Goal: Transaction & Acquisition: Purchase product/service

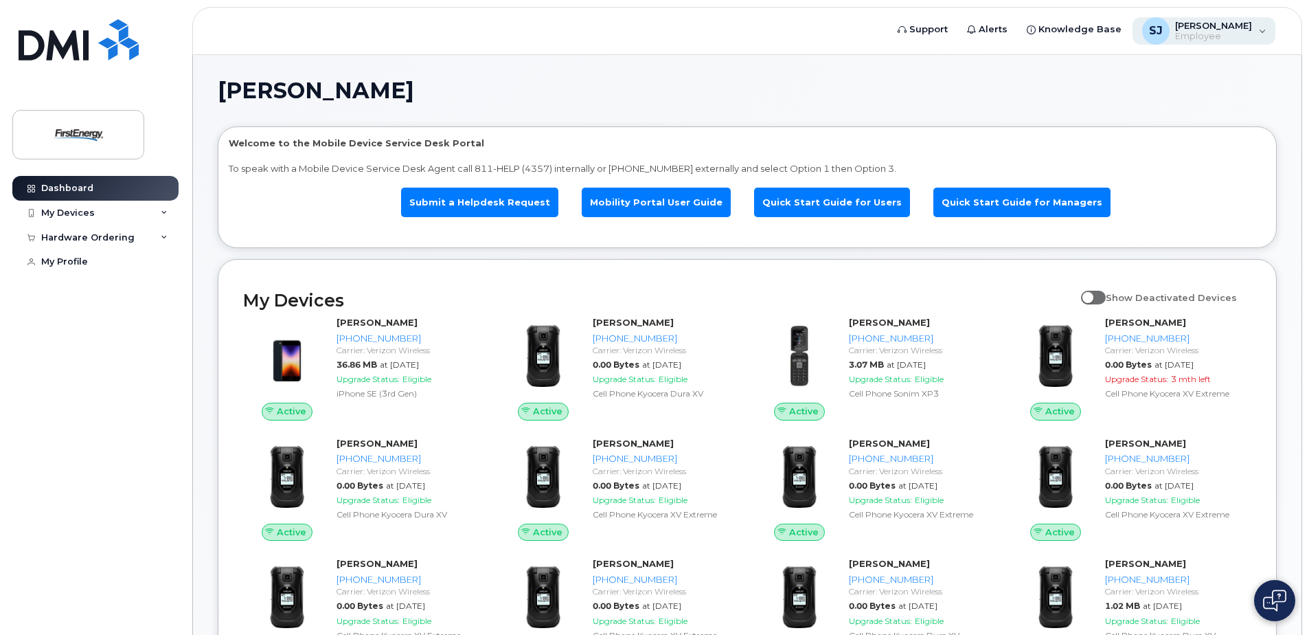
click at [1264, 32] on div "[PERSON_NAME], Jo A Employee" at bounding box center [1205, 30] width 144 height 27
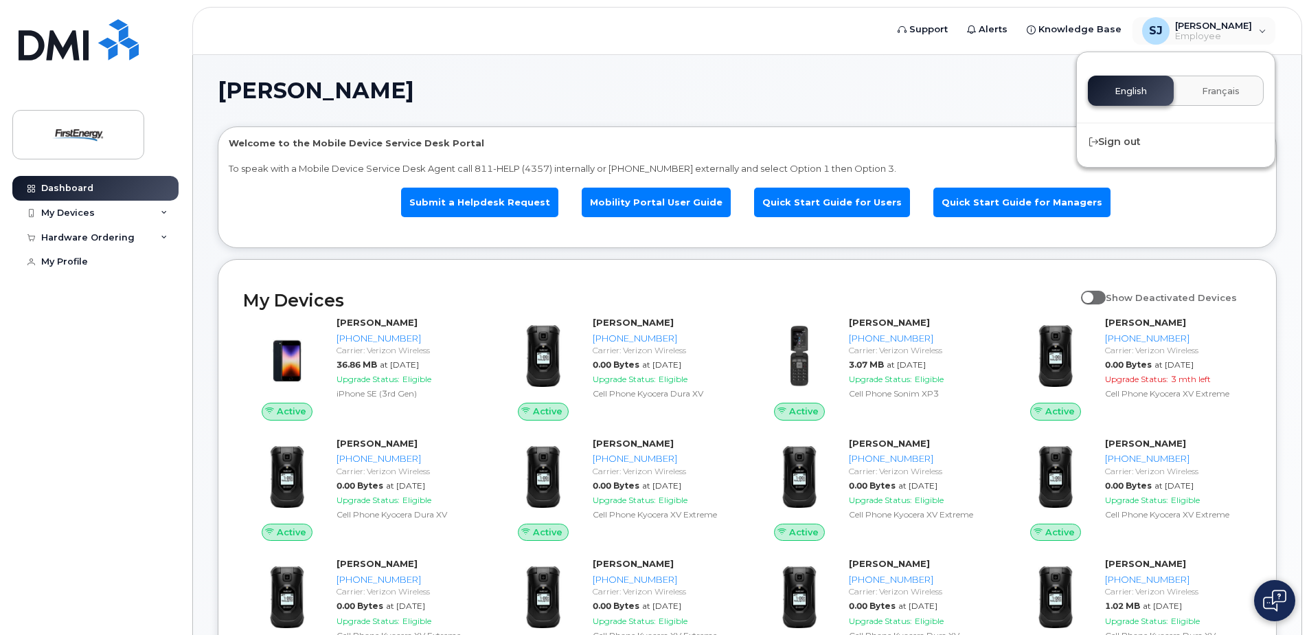
click at [608, 36] on header "Support Alerts Knowledge Base [PERSON_NAME], Jo A Employee English Français Sig…" at bounding box center [747, 31] width 1110 height 48
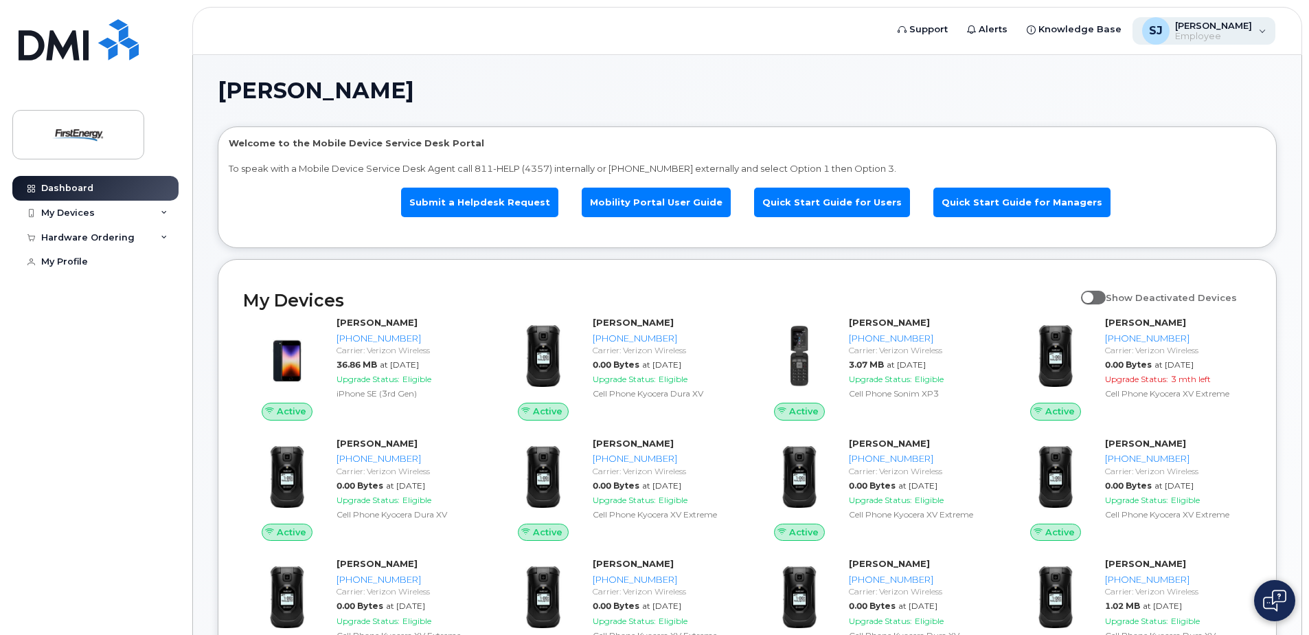
click at [1261, 33] on div "[PERSON_NAME], Jo A Employee" at bounding box center [1205, 30] width 144 height 27
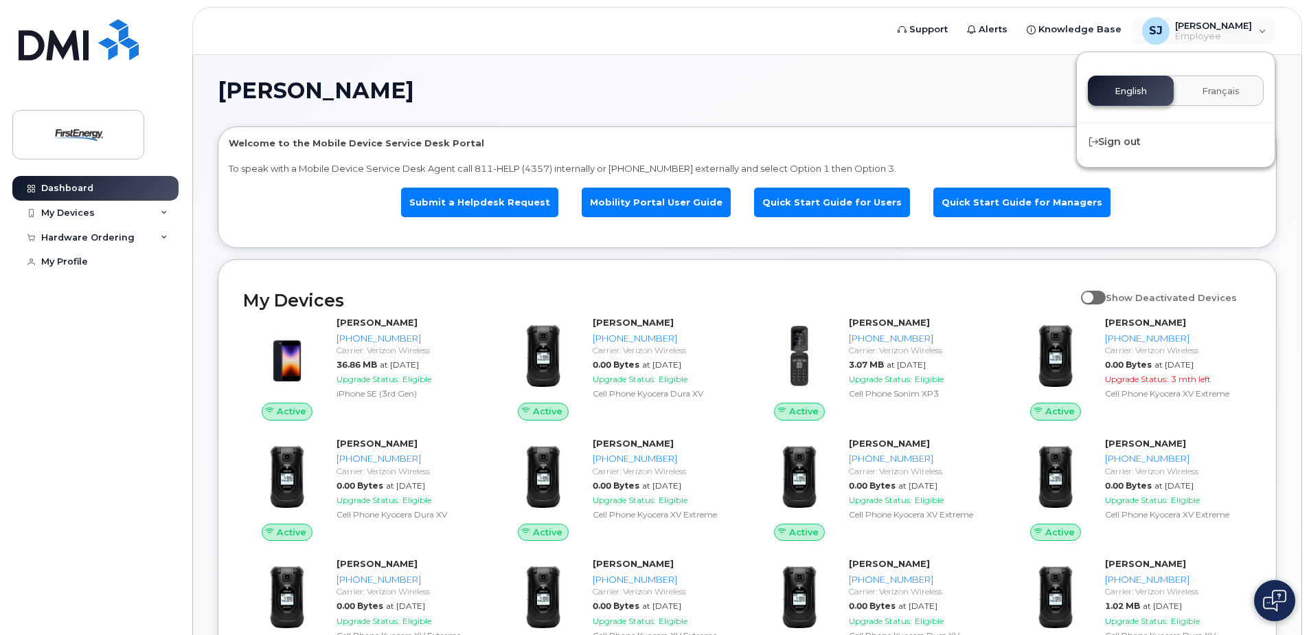
click at [935, 89] on h1 "[PERSON_NAME]" at bounding box center [744, 91] width 1053 height 22
click at [50, 186] on div "Dashboard" at bounding box center [67, 188] width 52 height 11
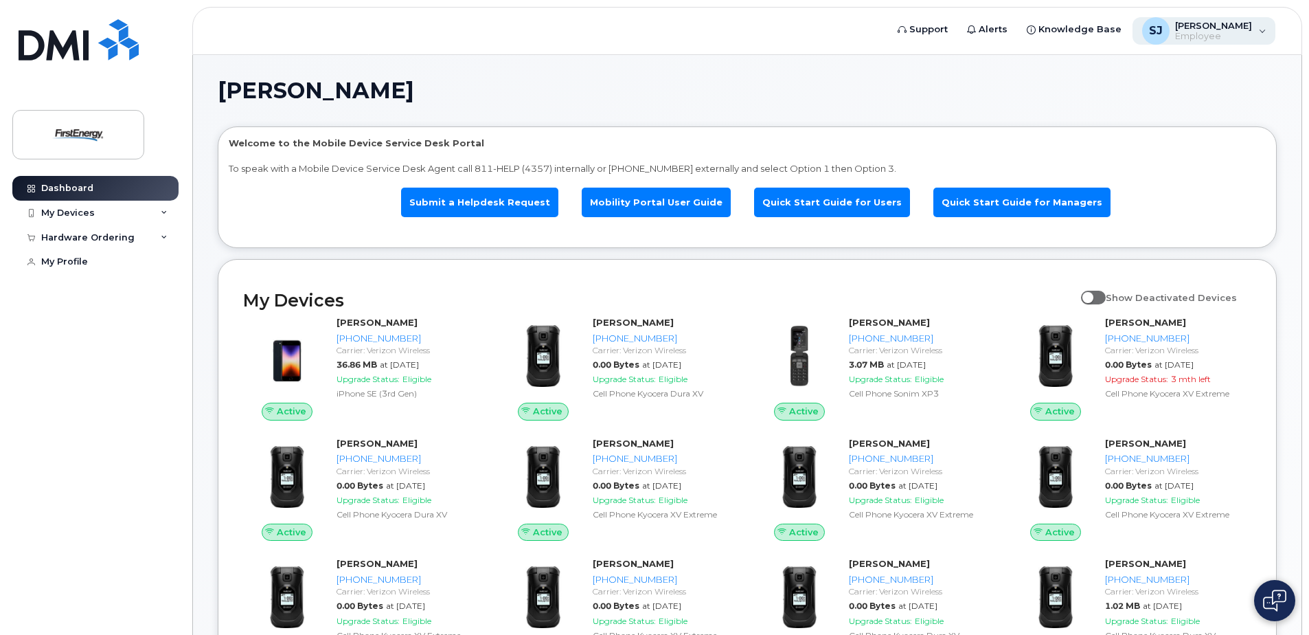
click at [1263, 35] on div "SJ Schlauch, Jo A Employee" at bounding box center [1205, 30] width 144 height 27
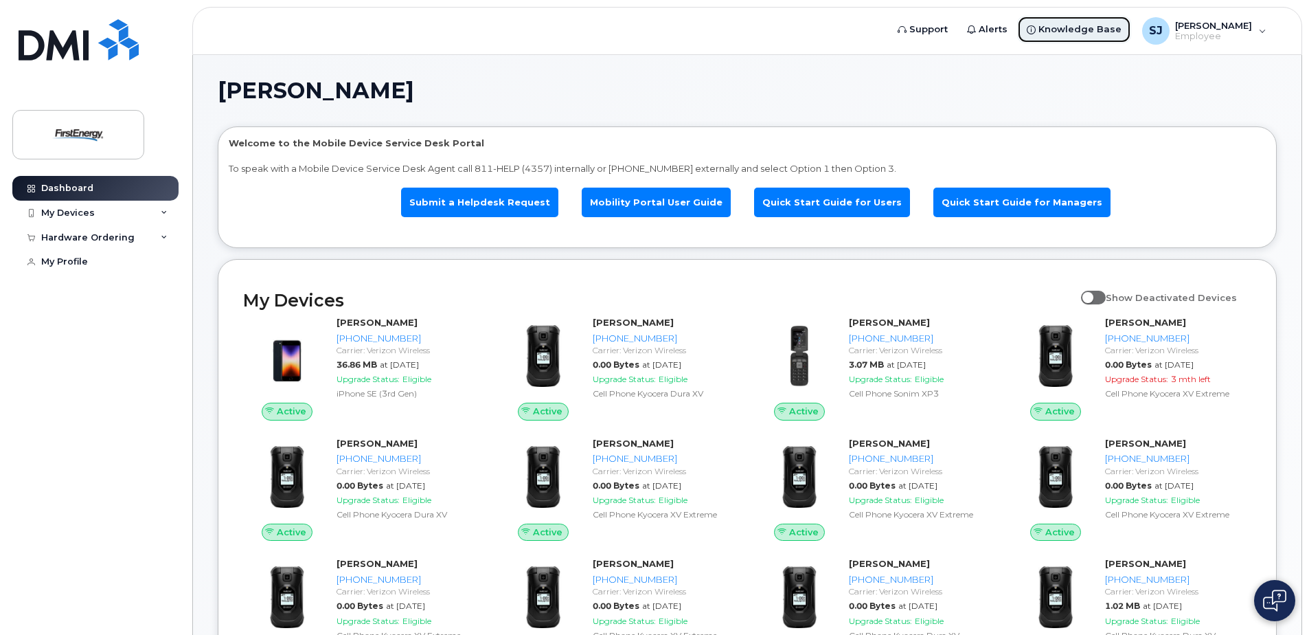
click at [1088, 27] on span "Knowledge Base" at bounding box center [1080, 30] width 83 height 14
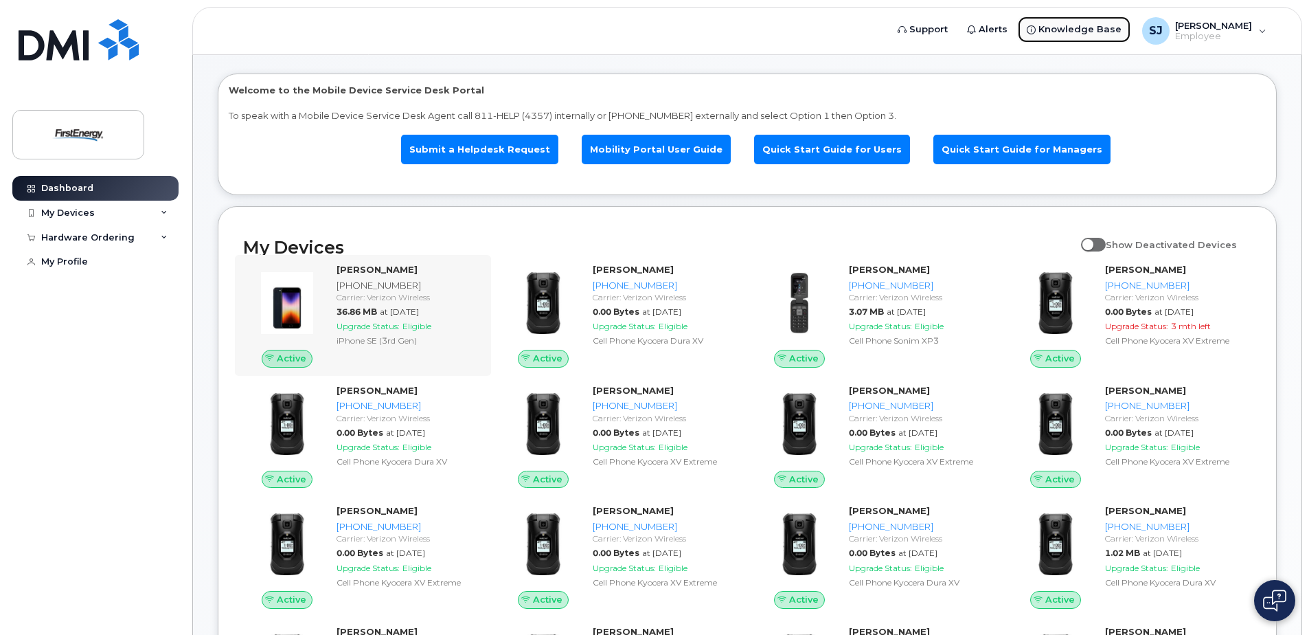
scroll to position [69, 0]
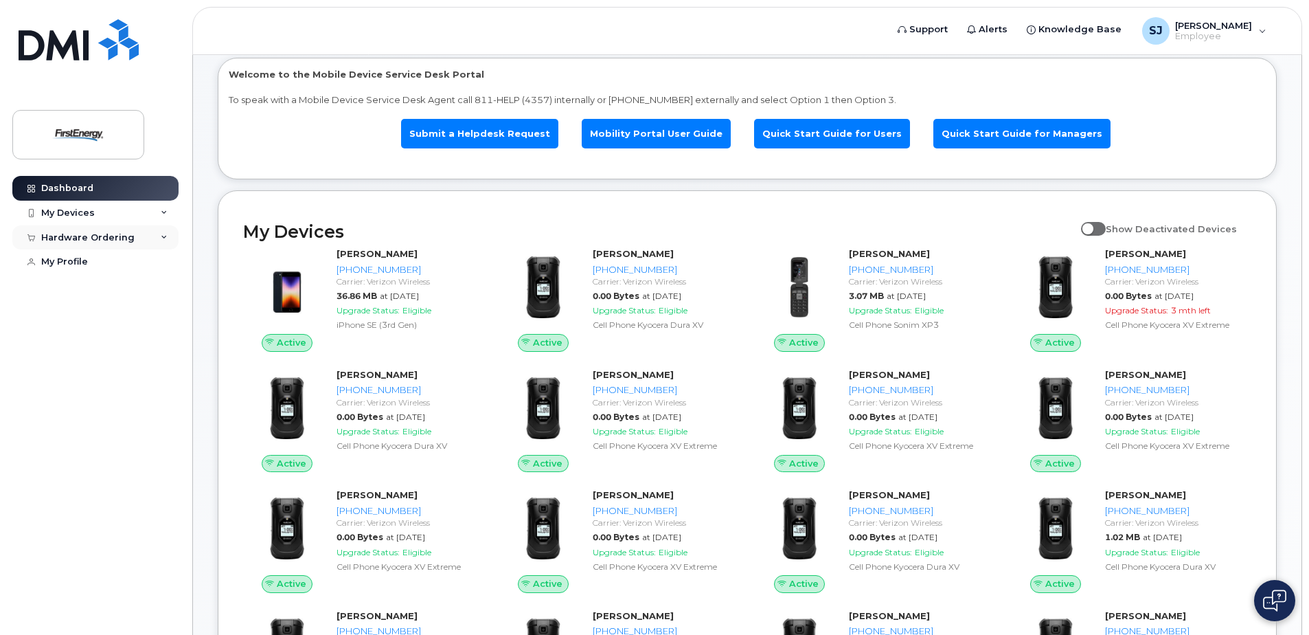
click at [161, 238] on icon at bounding box center [164, 237] width 7 height 7
click at [80, 288] on div "New Order" at bounding box center [73, 288] width 52 height 12
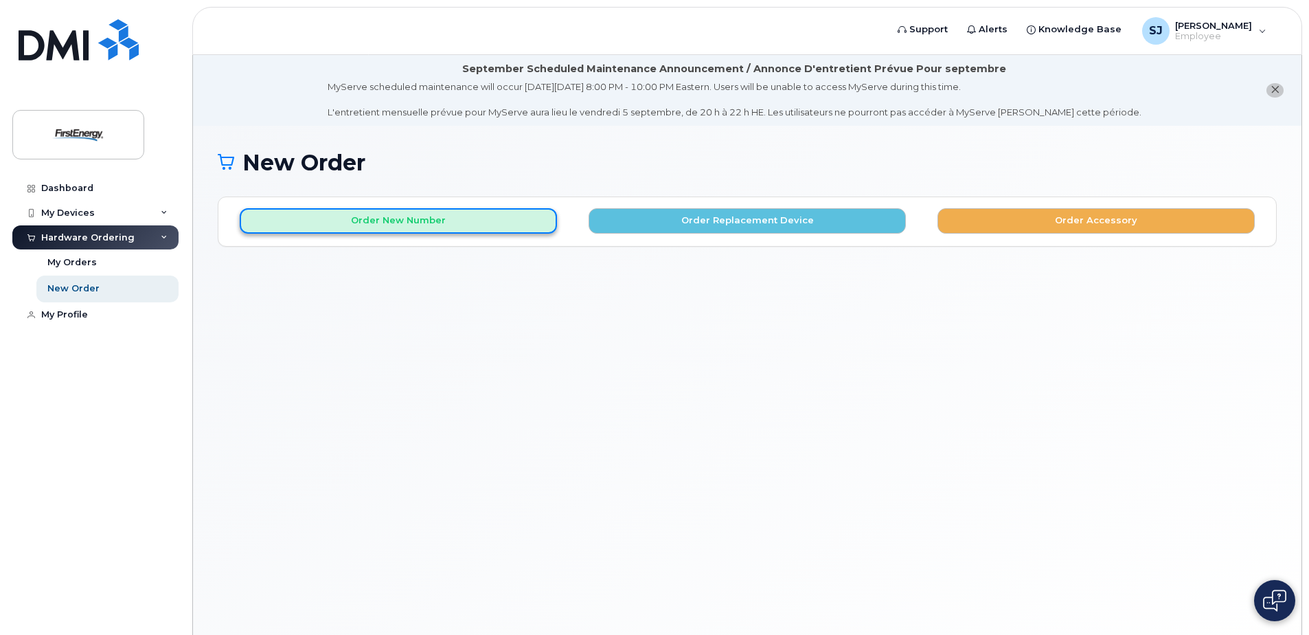
click at [390, 220] on button "Order New Number" at bounding box center [398, 220] width 317 height 25
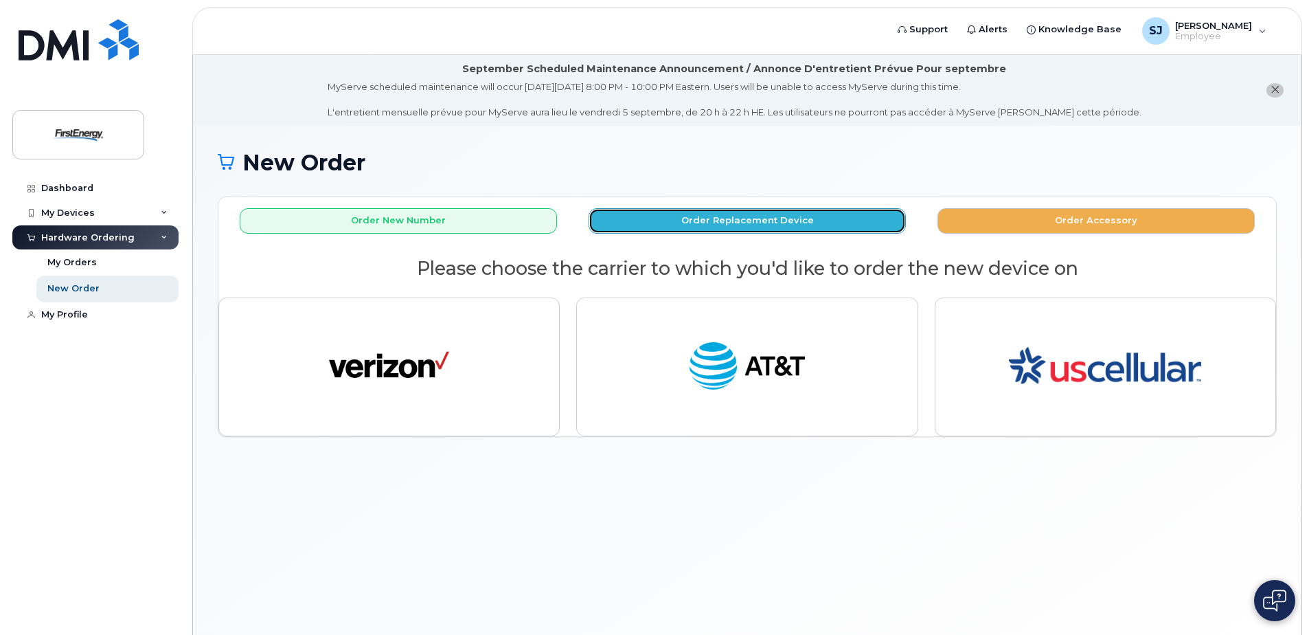
click at [746, 220] on button "Order Replacement Device" at bounding box center [747, 220] width 317 height 25
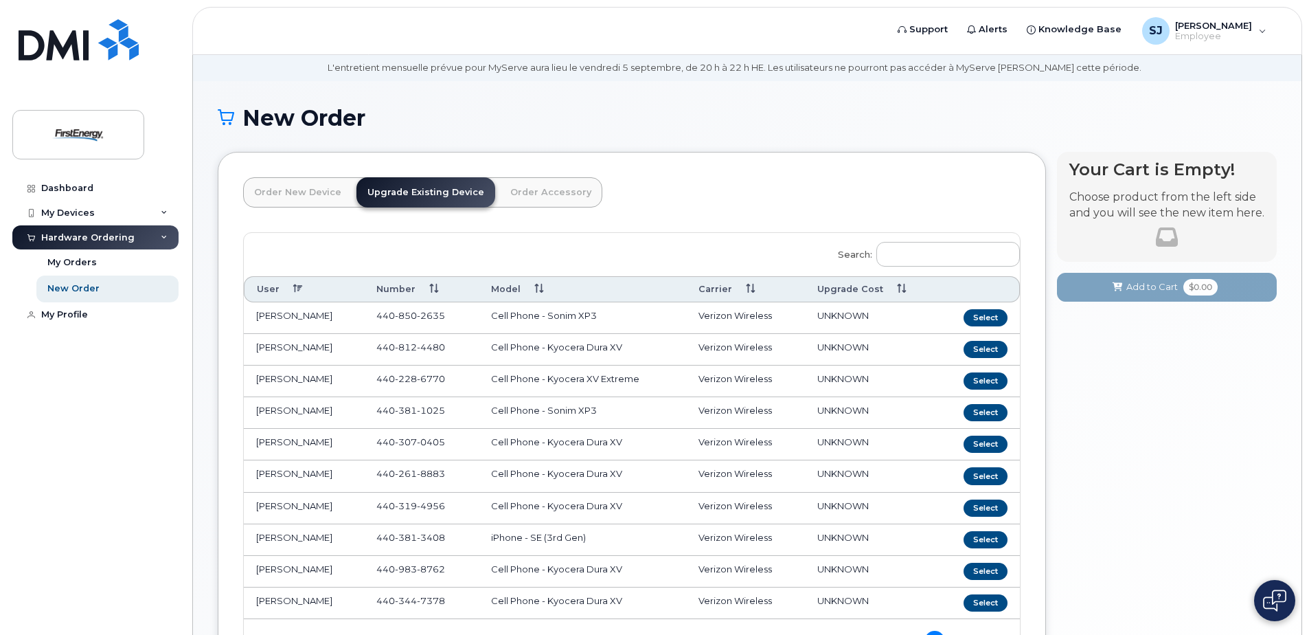
scroll to position [69, 0]
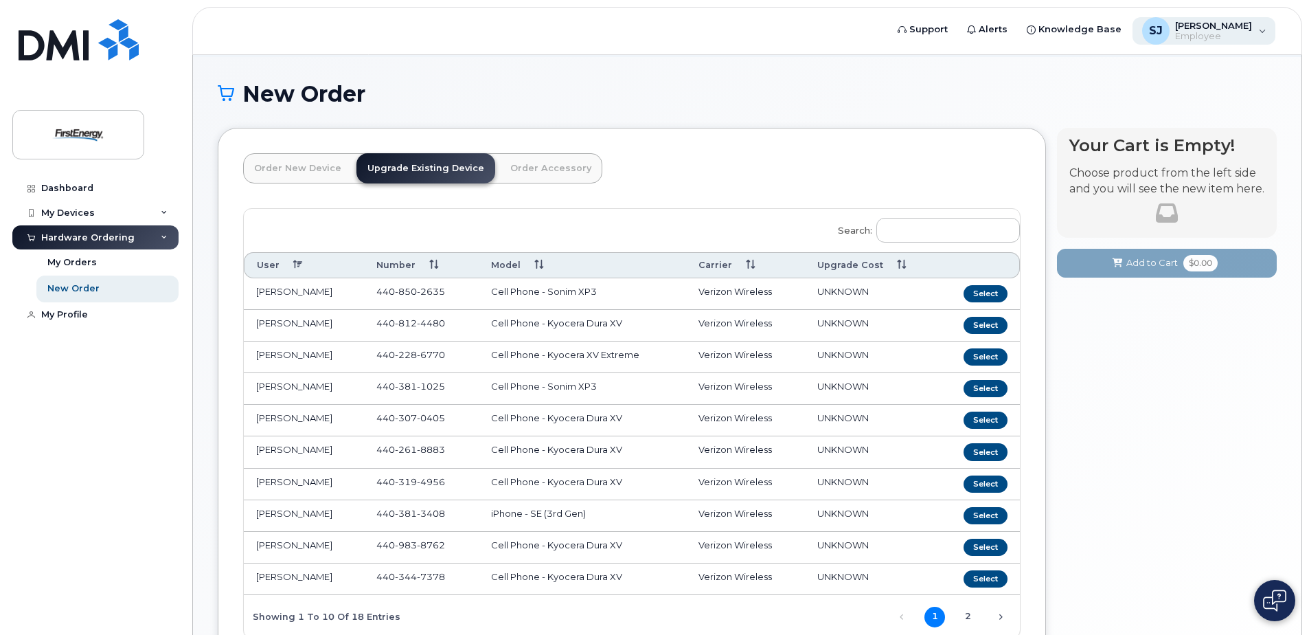
click at [1260, 30] on div "SJ Schlauch, Jo A Employee" at bounding box center [1205, 30] width 144 height 27
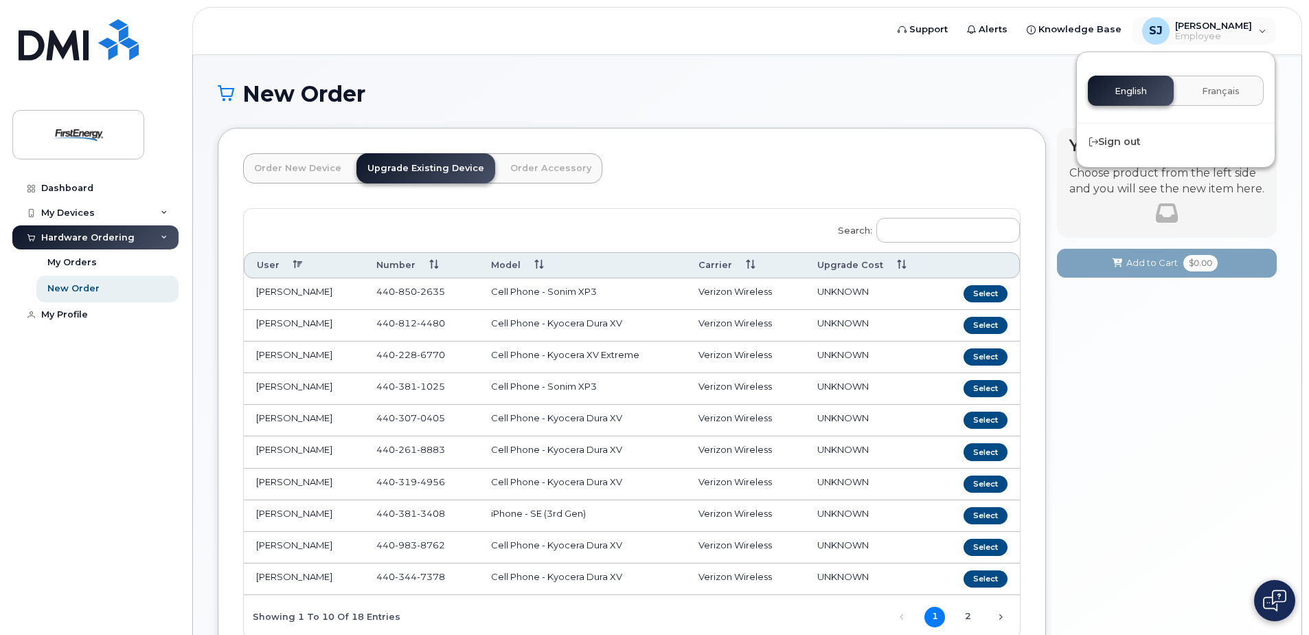
click at [940, 89] on h1 "New Order" at bounding box center [747, 94] width 1059 height 24
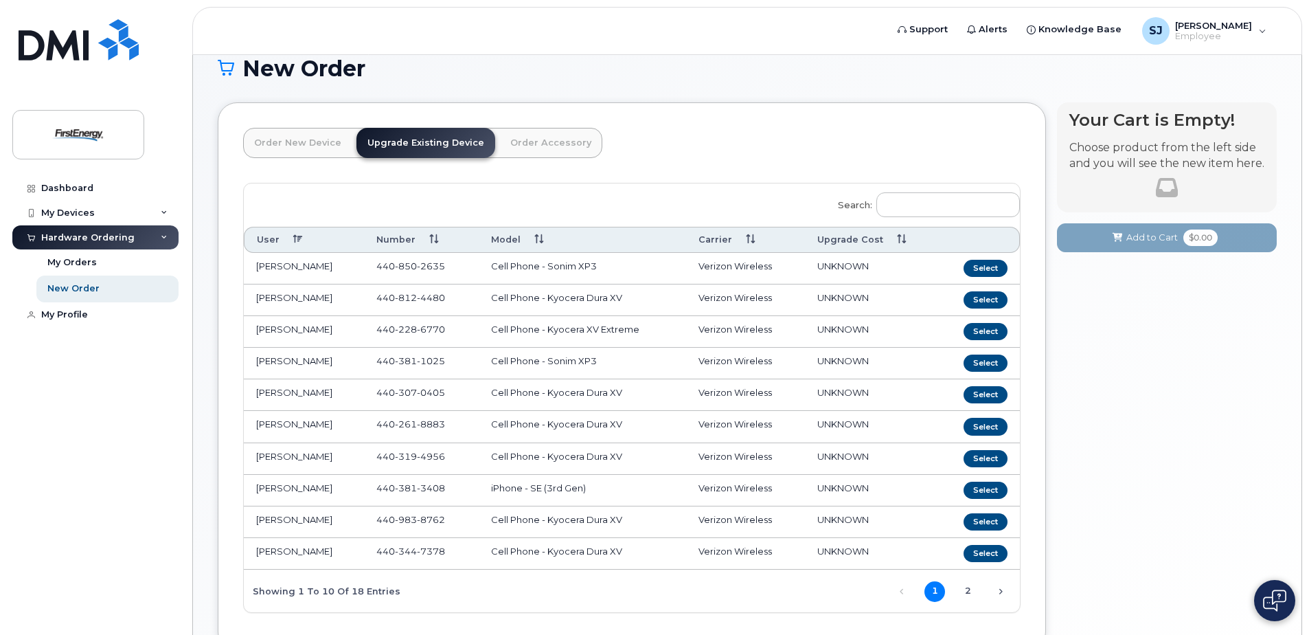
scroll to position [62, 0]
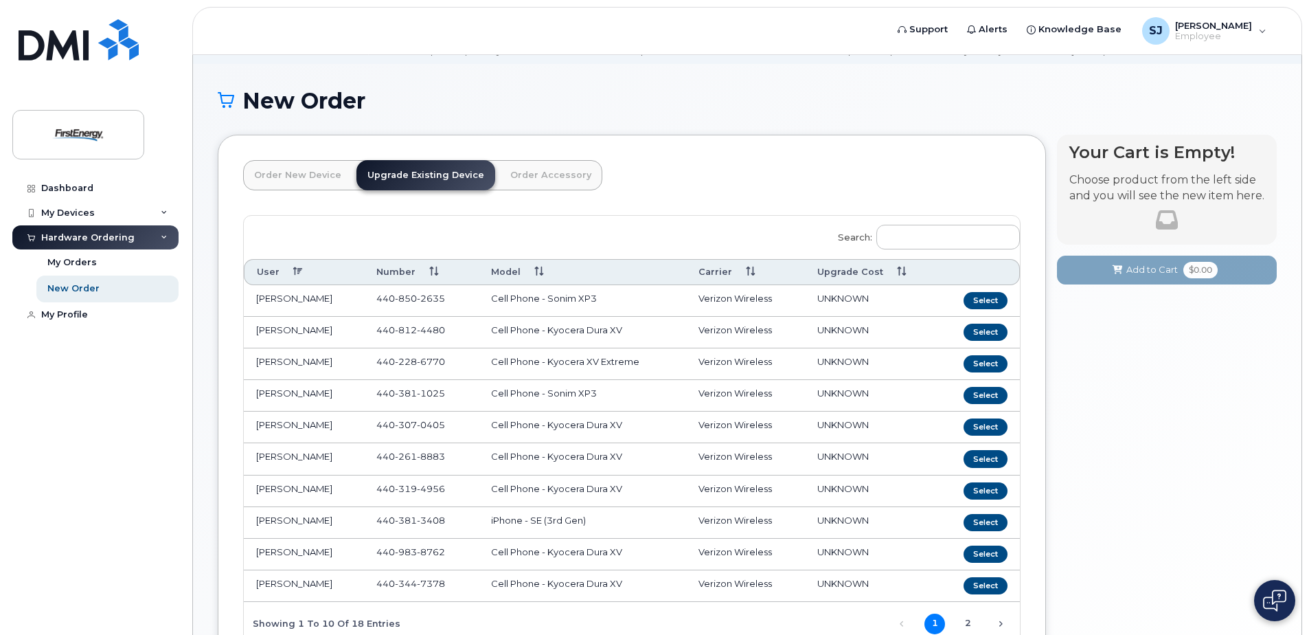
click at [267, 270] on th "User" at bounding box center [304, 271] width 120 height 25
click at [300, 272] on th "User" at bounding box center [304, 271] width 120 height 25
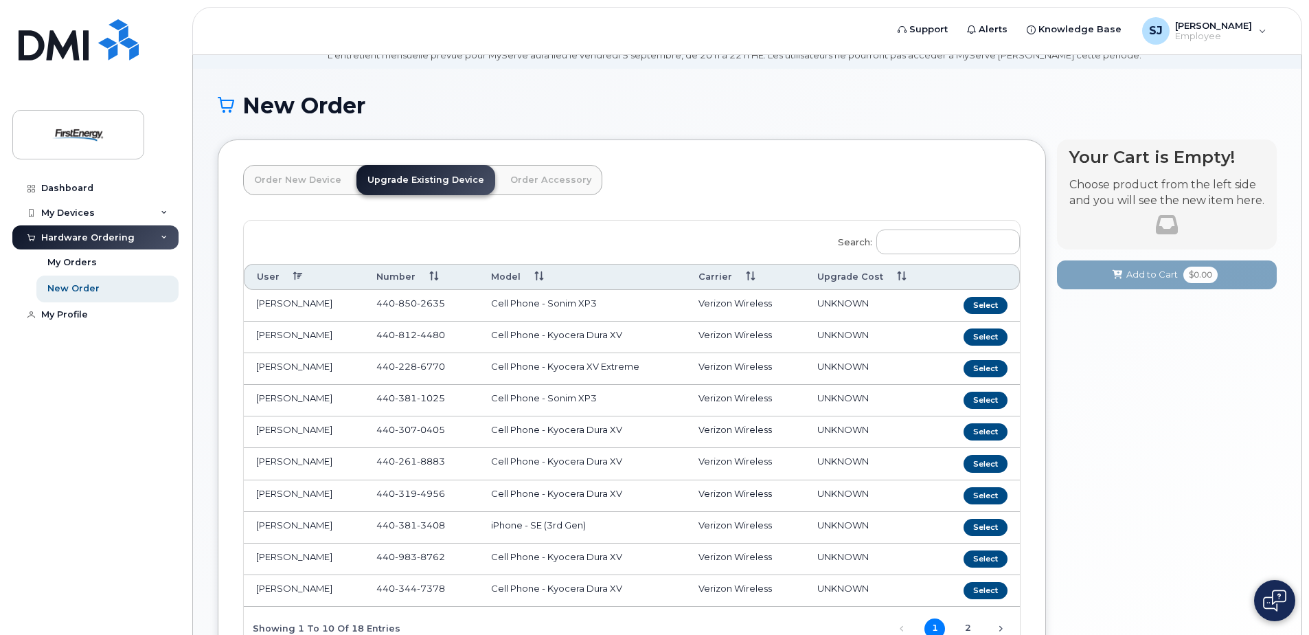
scroll to position [0, 0]
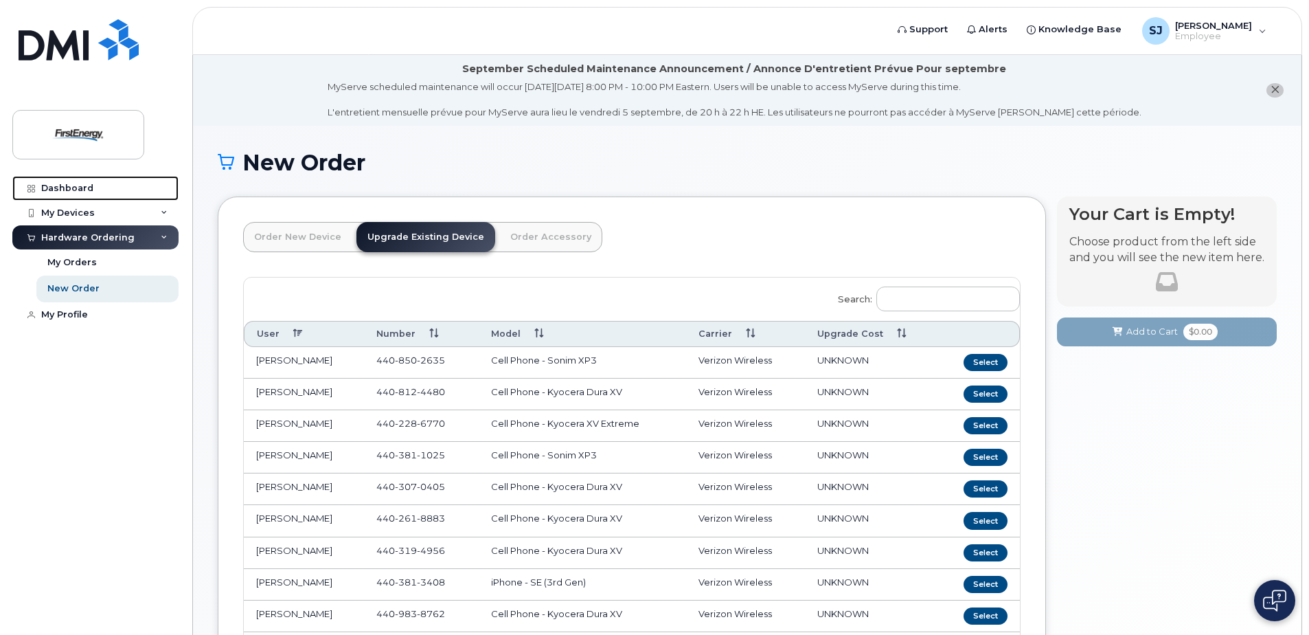
drag, startPoint x: 63, startPoint y: 187, endPoint x: 287, endPoint y: 233, distance: 229.3
click at [63, 187] on div "Dashboard" at bounding box center [67, 188] width 52 height 11
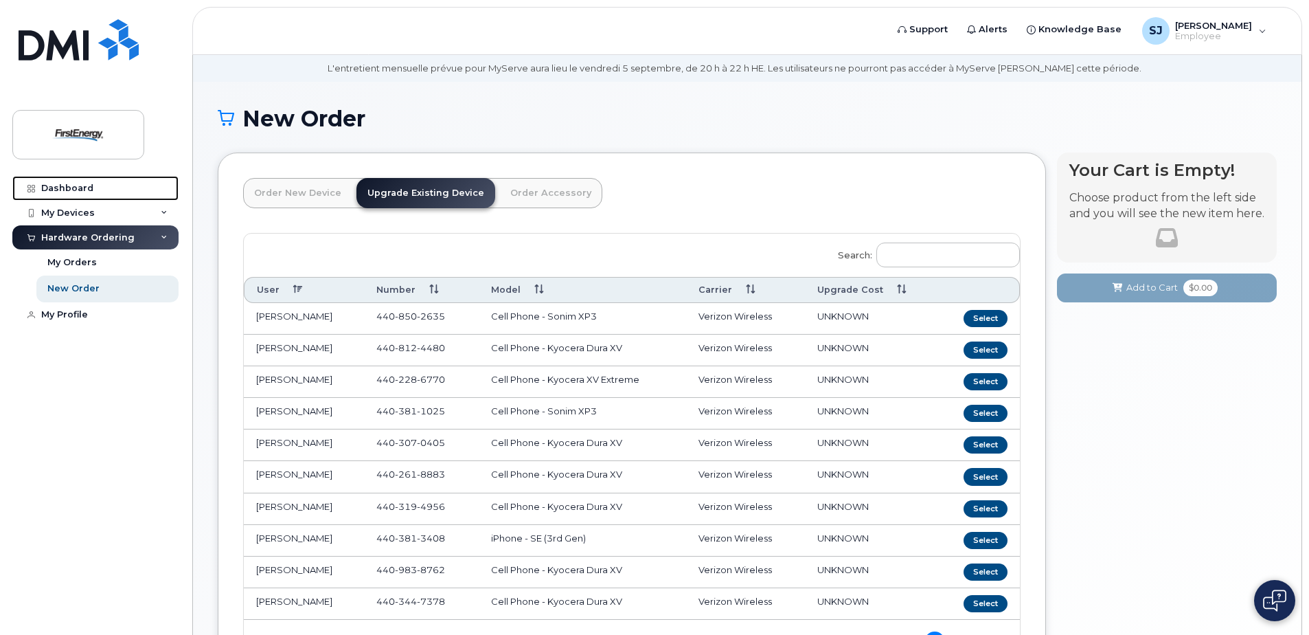
scroll to position [69, 0]
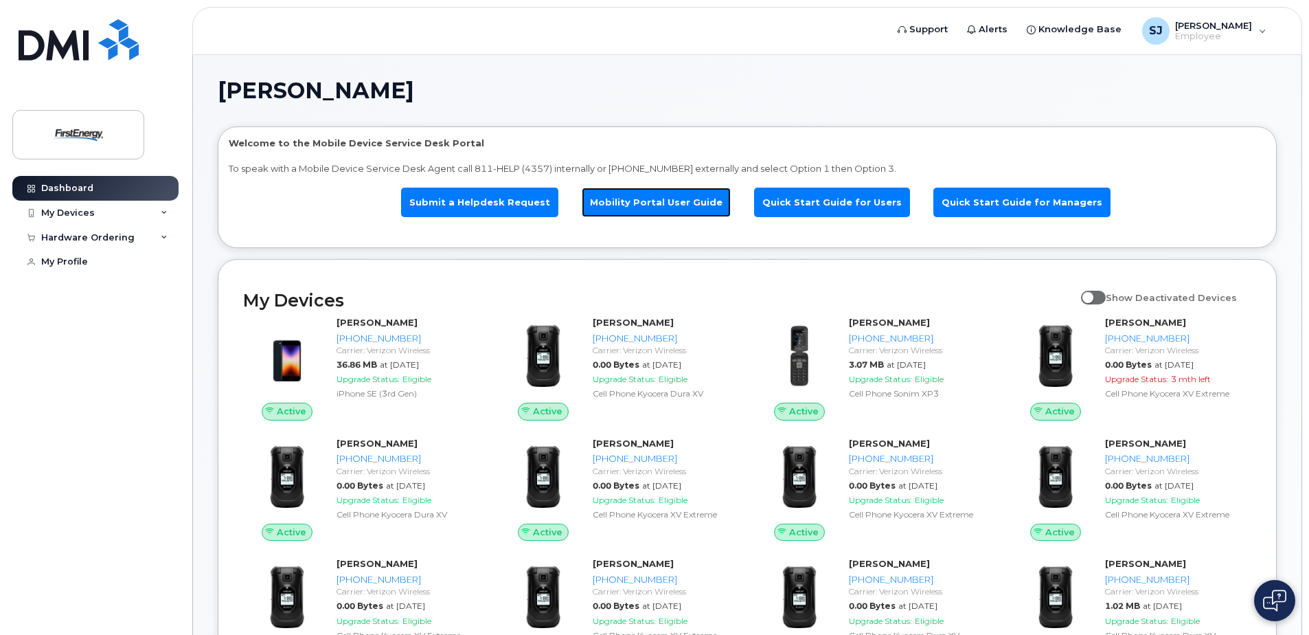
click at [663, 203] on link "Mobility Portal User Guide" at bounding box center [656, 203] width 149 height 30
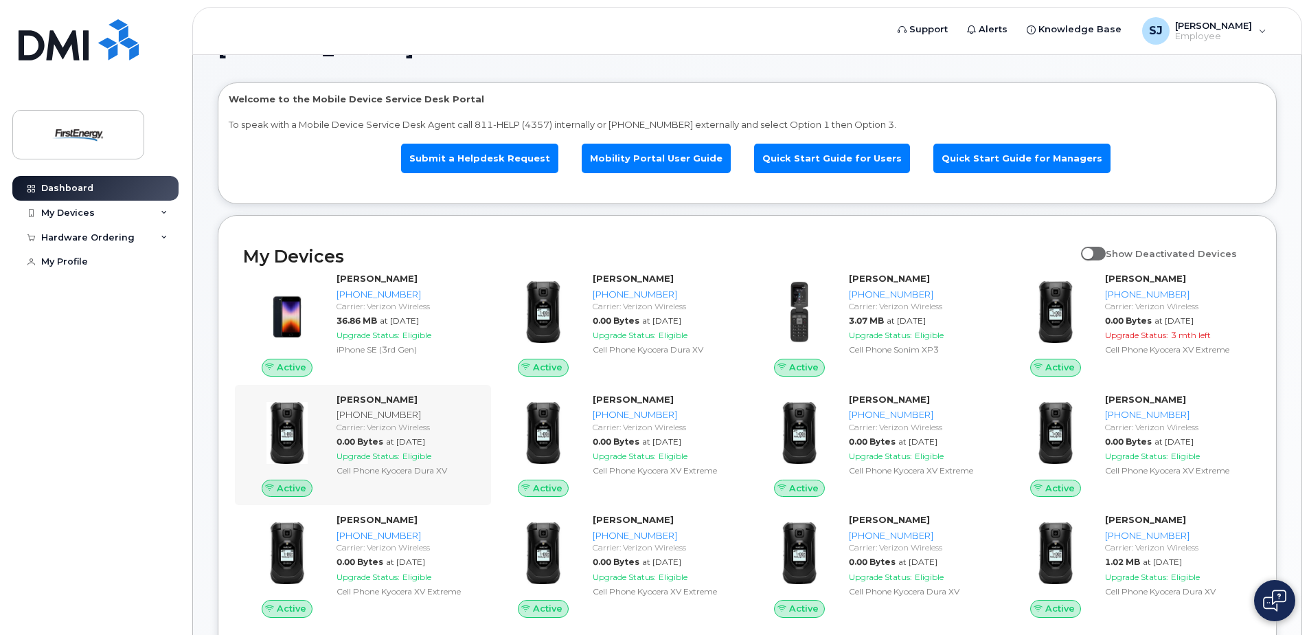
scroll to position [69, 0]
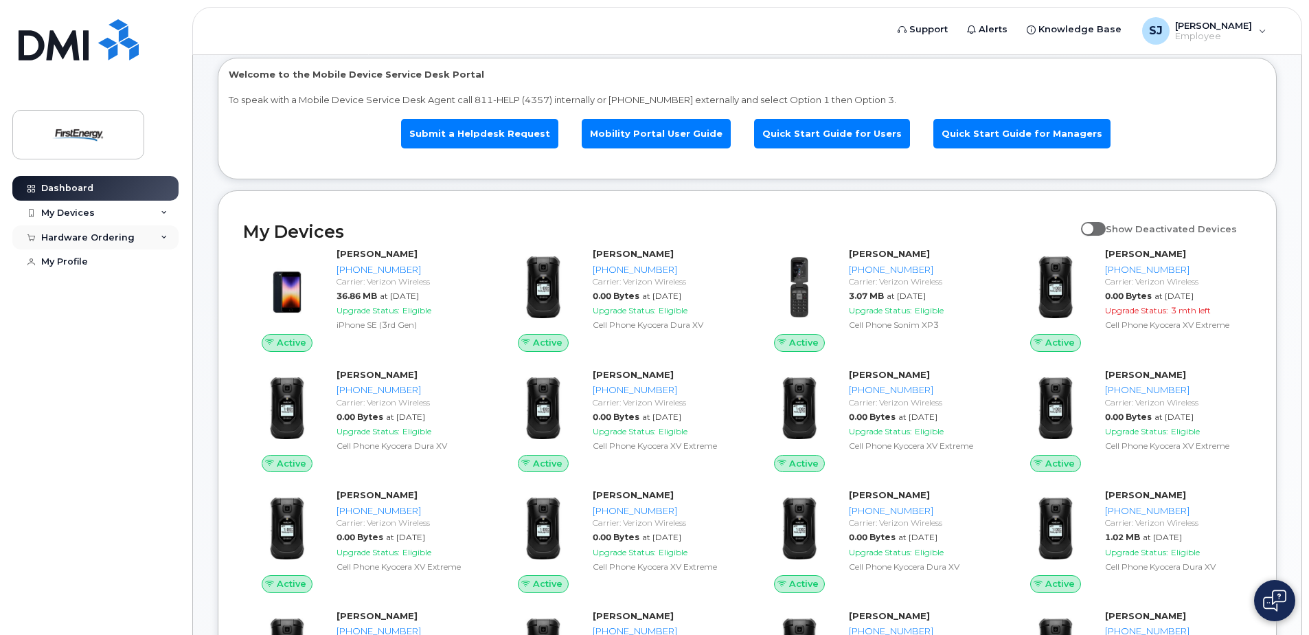
click at [161, 235] on div "Hardware Ordering" at bounding box center [95, 237] width 166 height 25
click at [82, 286] on div "New Order" at bounding box center [73, 288] width 52 height 12
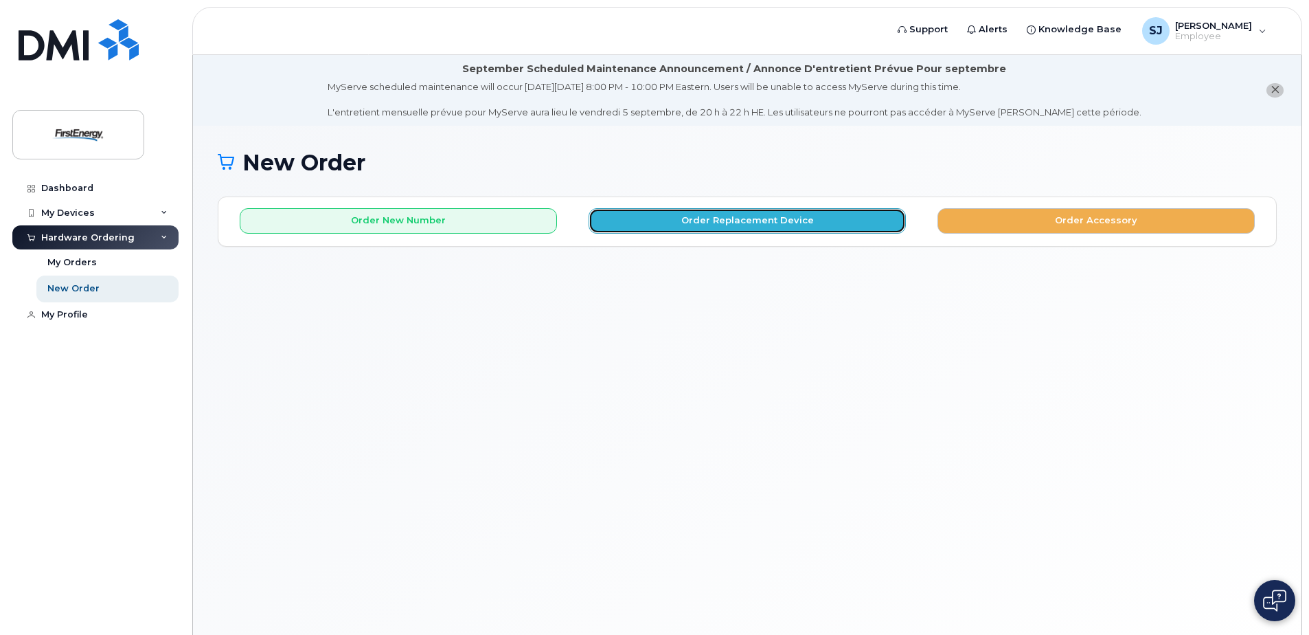
click at [686, 220] on button "Order Replacement Device" at bounding box center [747, 220] width 317 height 25
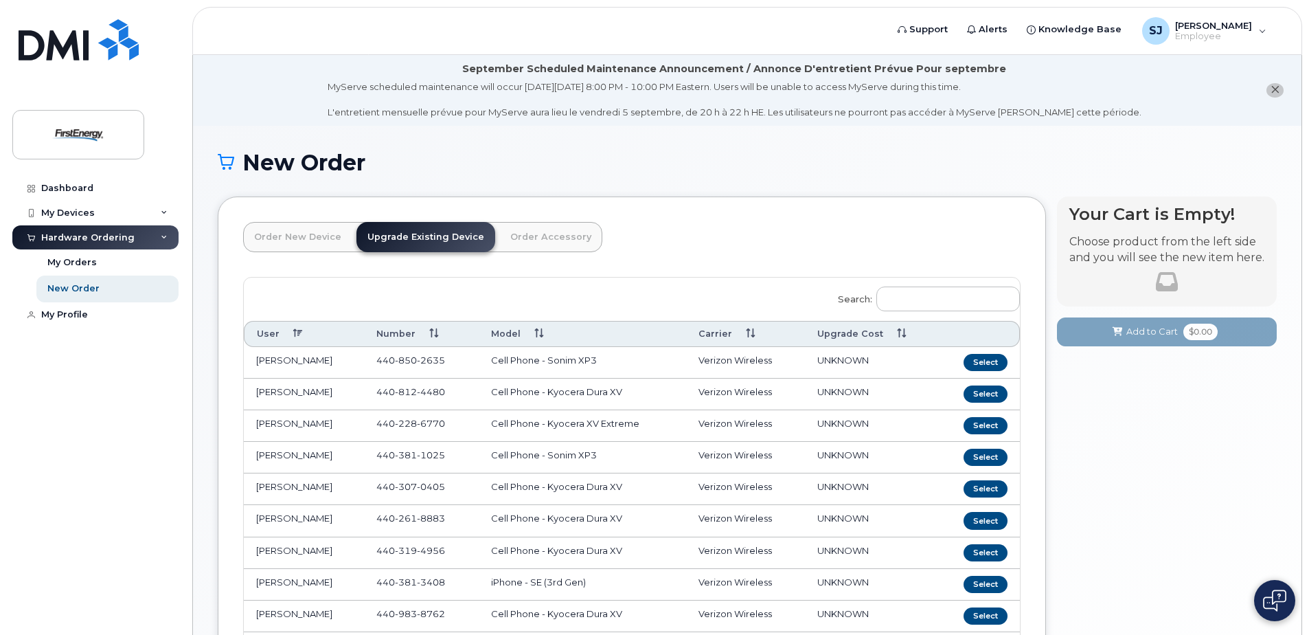
click at [291, 234] on link "Order New Device" at bounding box center [297, 237] width 109 height 30
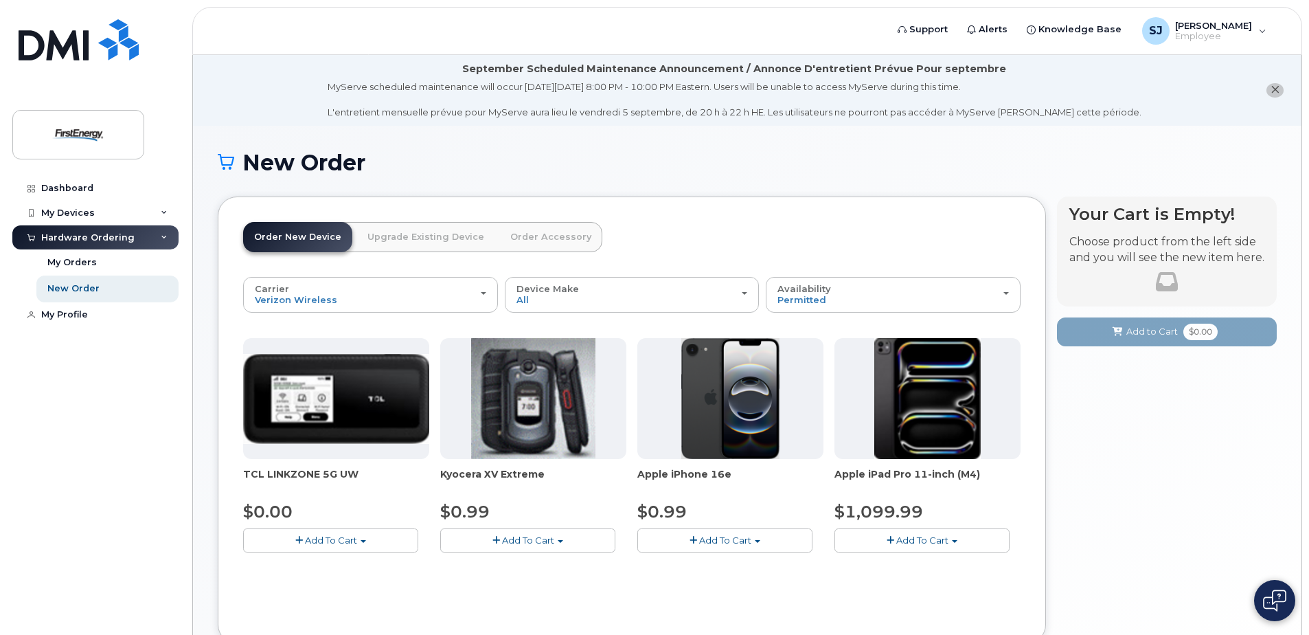
click at [431, 235] on link "Upgrade Existing Device" at bounding box center [426, 237] width 139 height 30
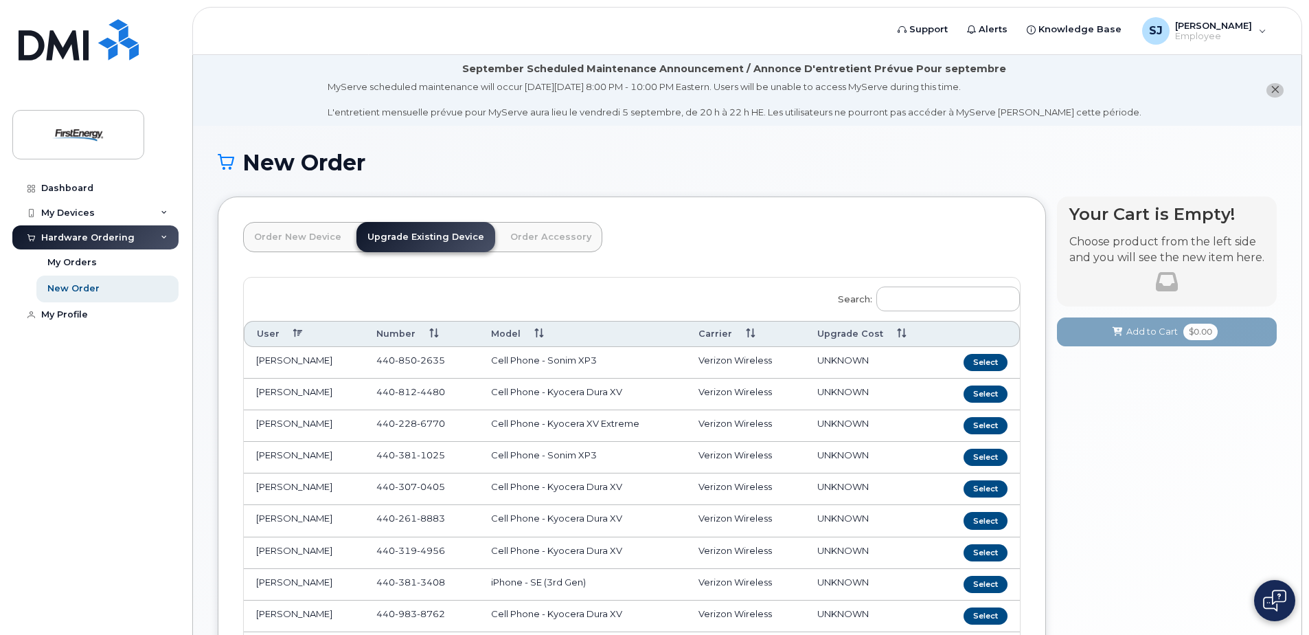
click at [96, 238] on div "Hardware Ordering" at bounding box center [87, 237] width 93 height 11
click at [167, 239] on icon at bounding box center [164, 237] width 7 height 7
click at [80, 286] on div "New Order" at bounding box center [73, 288] width 52 height 12
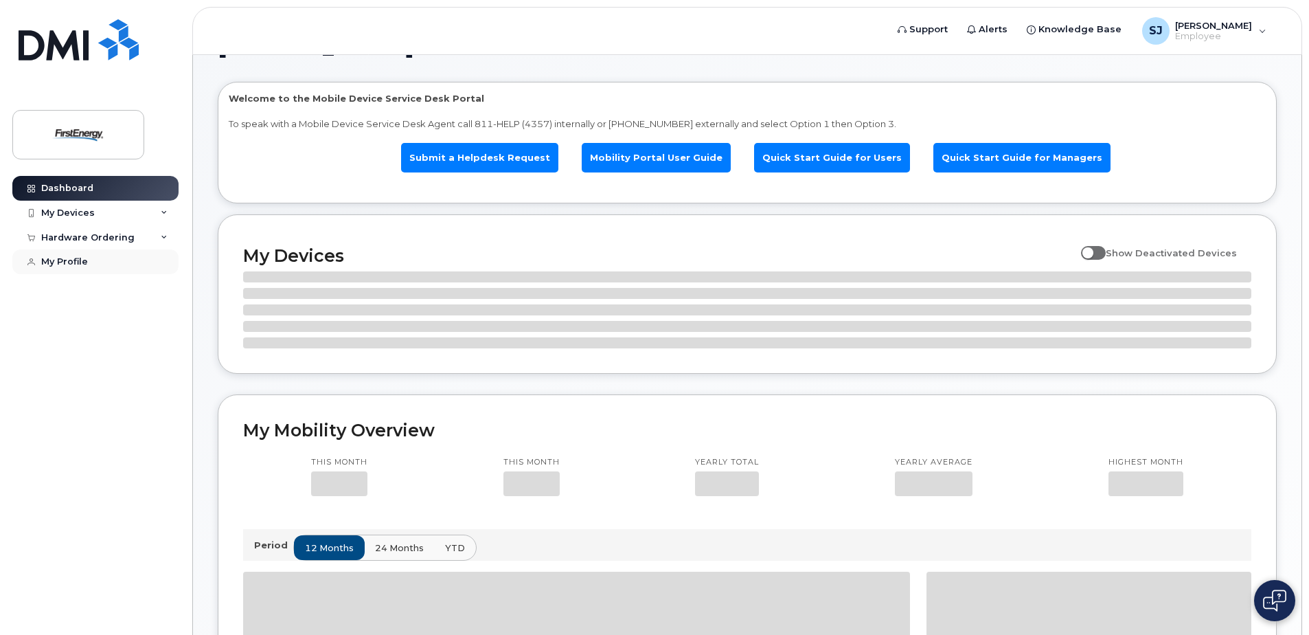
scroll to position [69, 0]
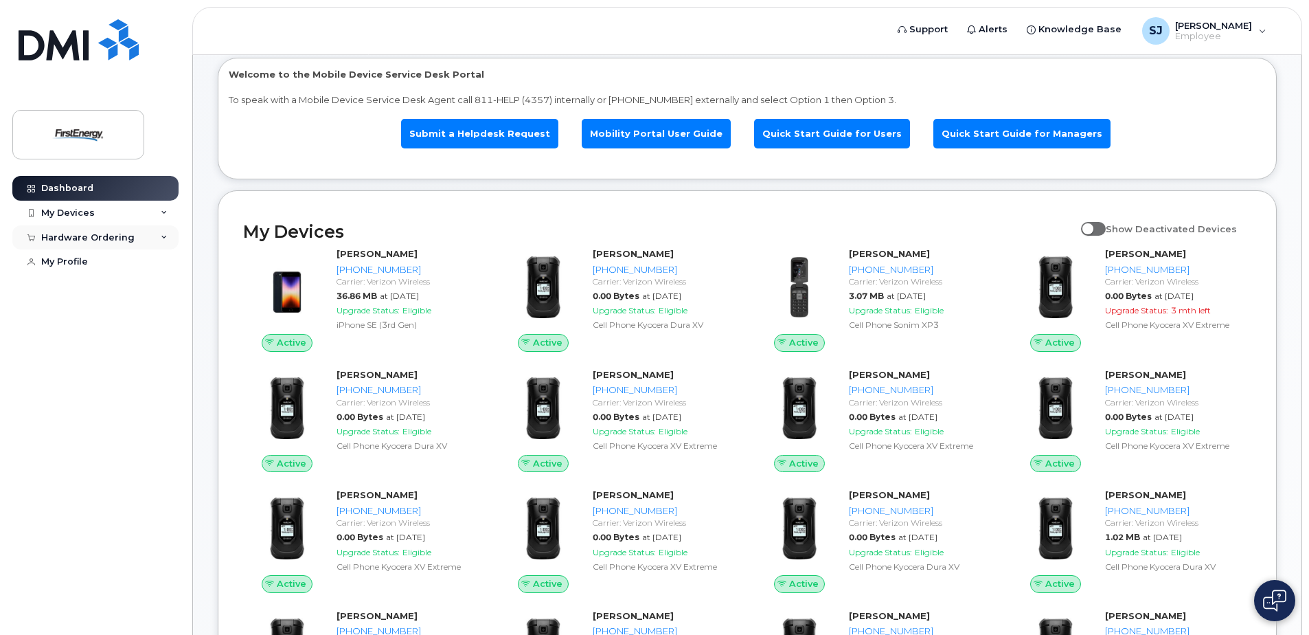
click at [165, 238] on icon at bounding box center [164, 237] width 7 height 7
click at [74, 288] on div "New Order" at bounding box center [73, 288] width 52 height 12
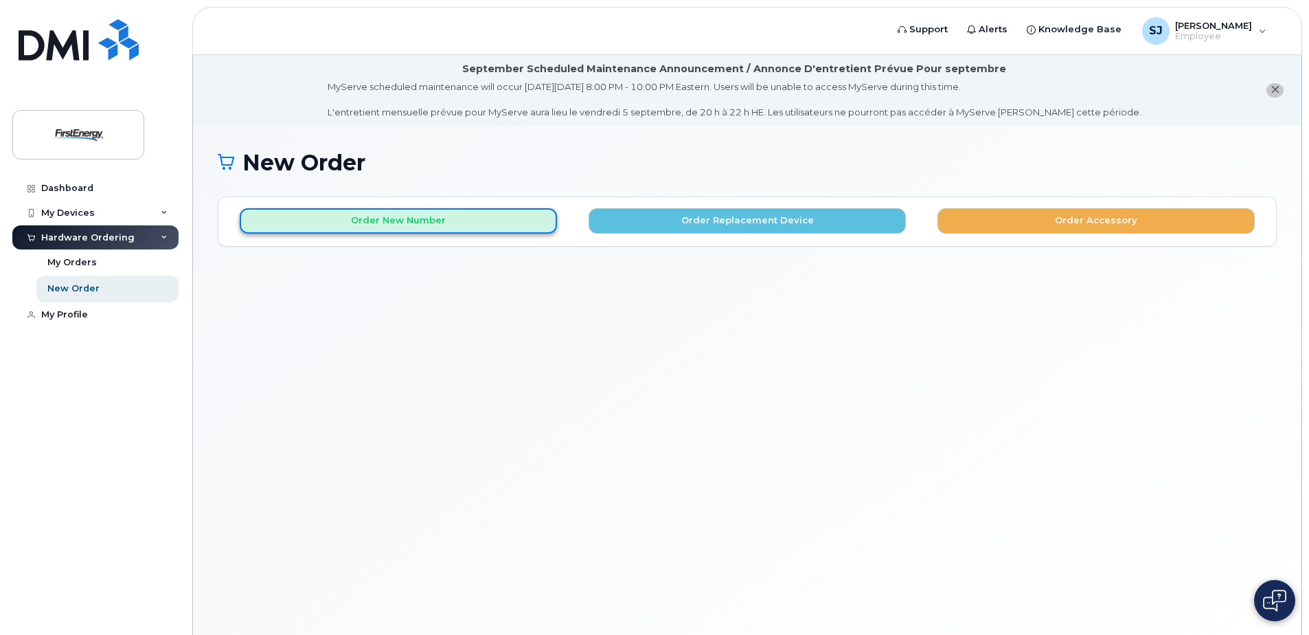
click at [405, 220] on button "Order New Number" at bounding box center [398, 220] width 317 height 25
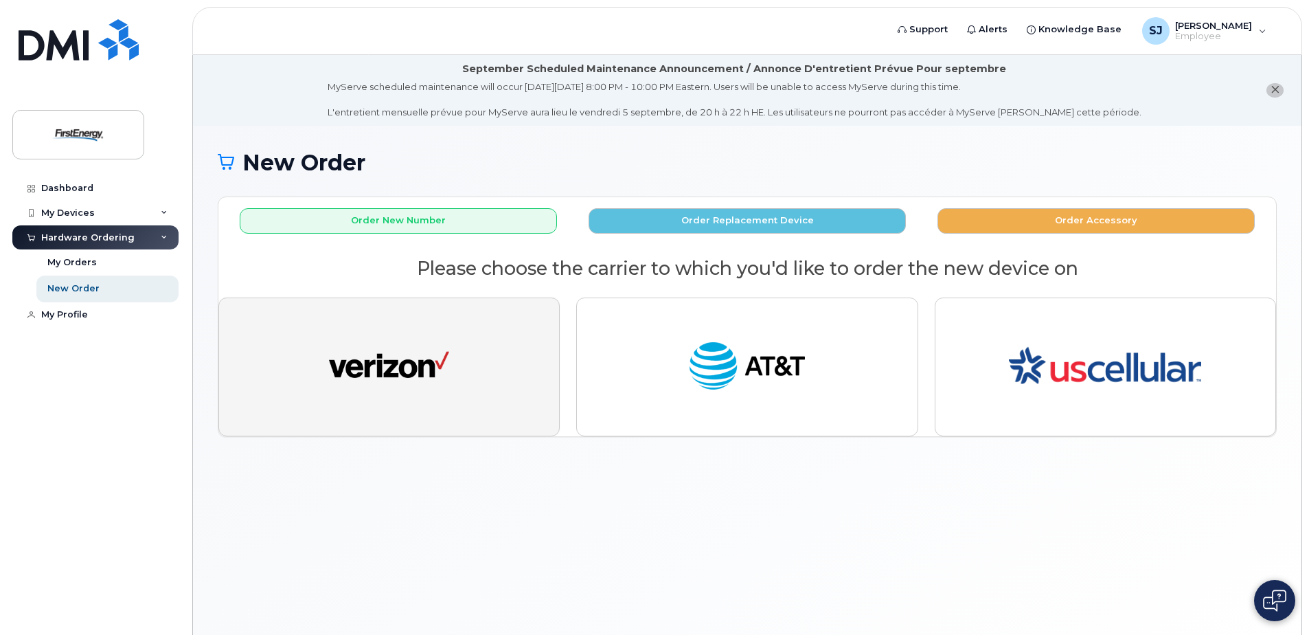
click at [379, 356] on img "button" at bounding box center [389, 367] width 120 height 62
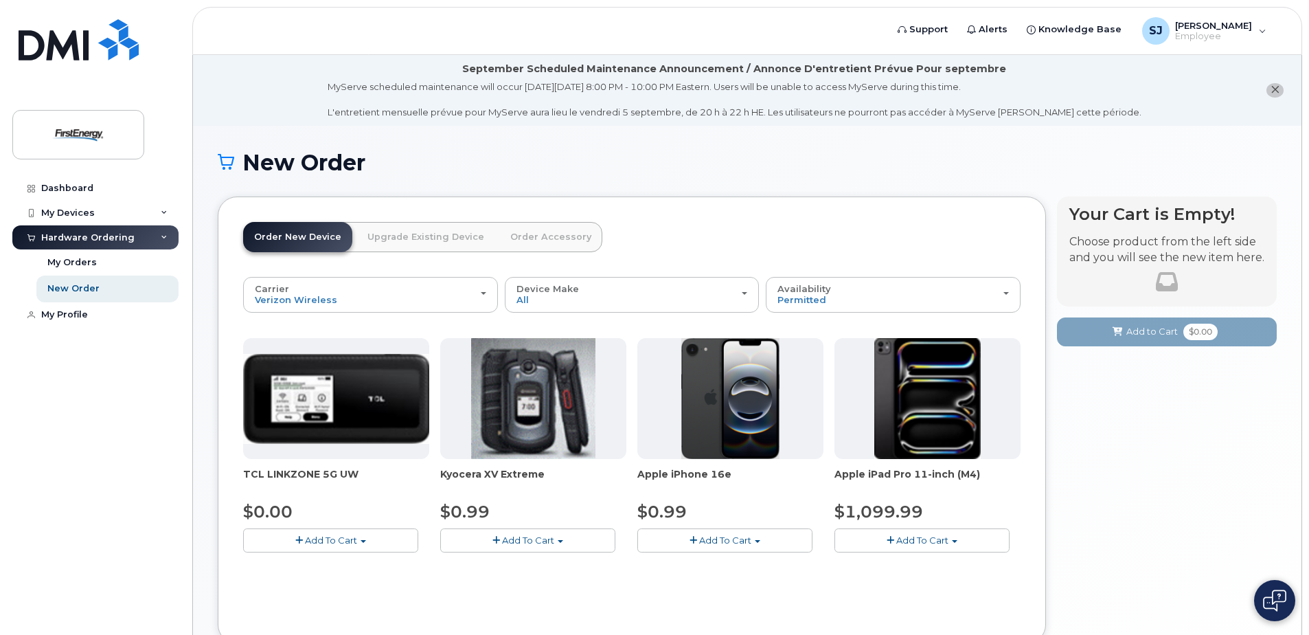
click at [757, 540] on span "button" at bounding box center [757, 541] width 5 height 3
click at [719, 567] on link "$0.99 - 2 Year Activation" at bounding box center [709, 565] width 137 height 17
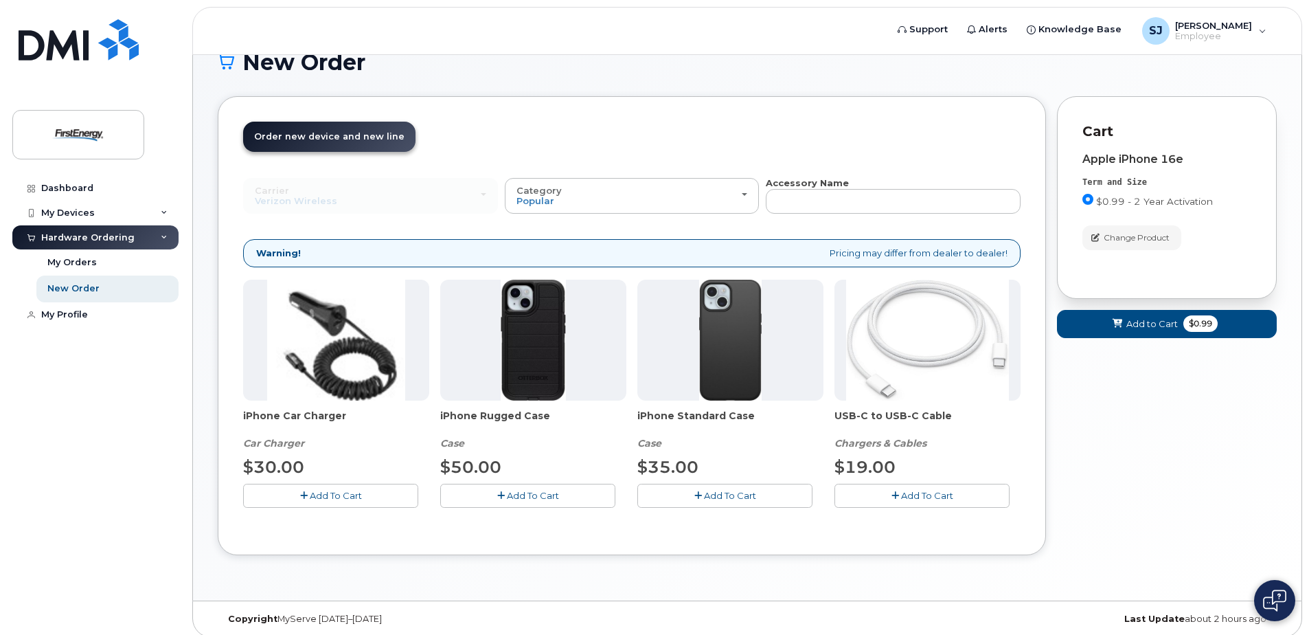
scroll to position [110, 0]
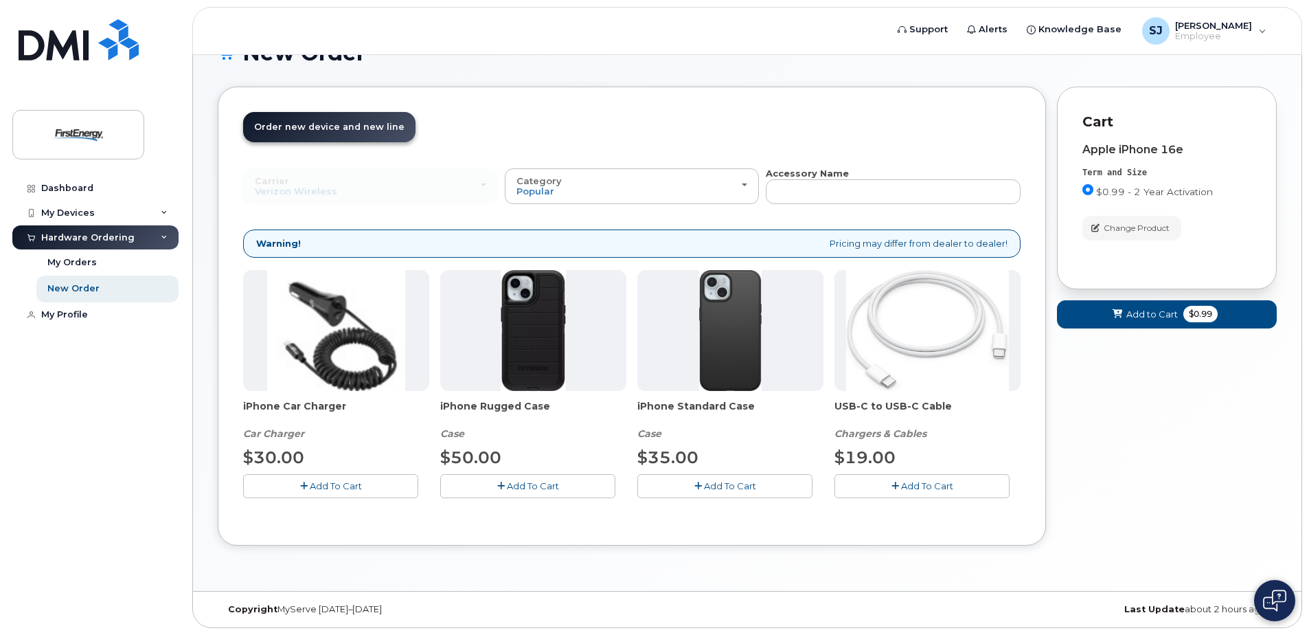
click at [530, 484] on span "Add To Cart" at bounding box center [533, 485] width 52 height 11
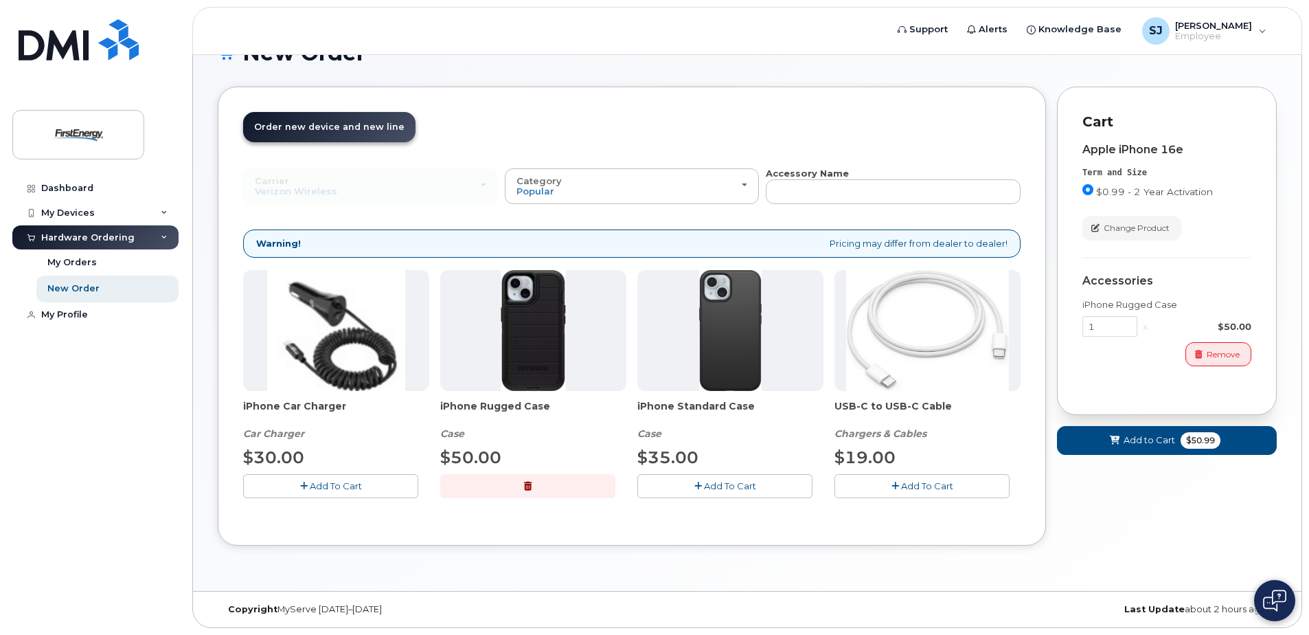
click at [923, 486] on span "Add To Cart" at bounding box center [927, 485] width 52 height 11
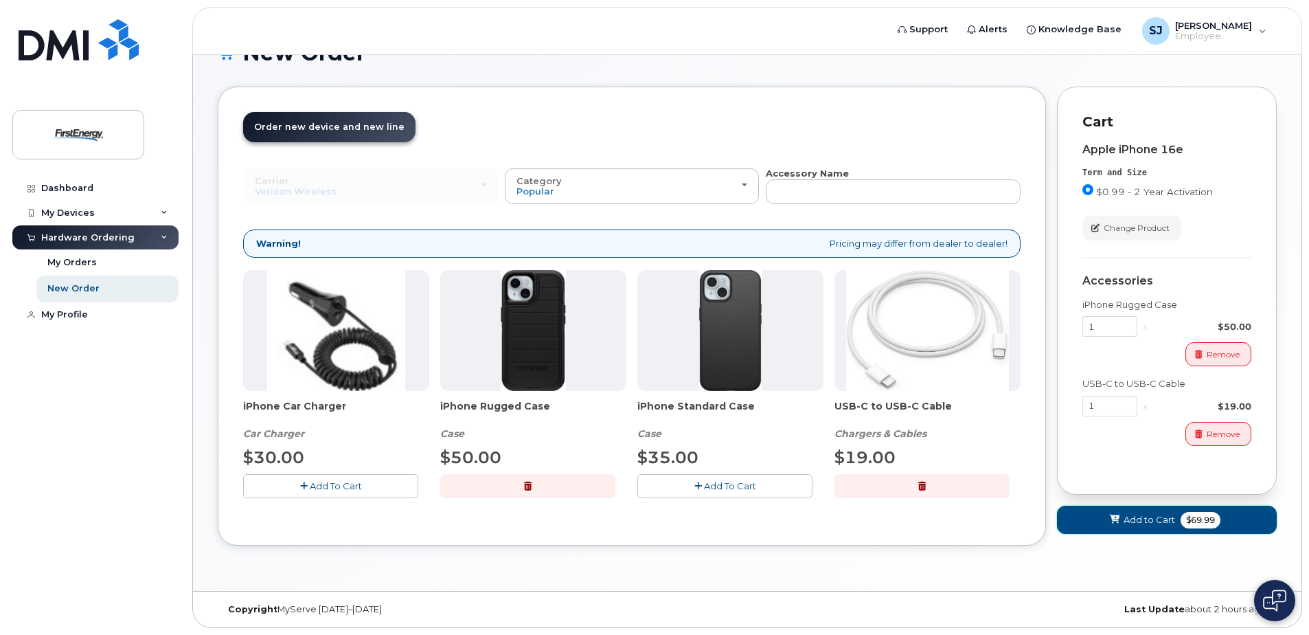
click at [1144, 515] on span "Add to Cart" at bounding box center [1150, 519] width 52 height 13
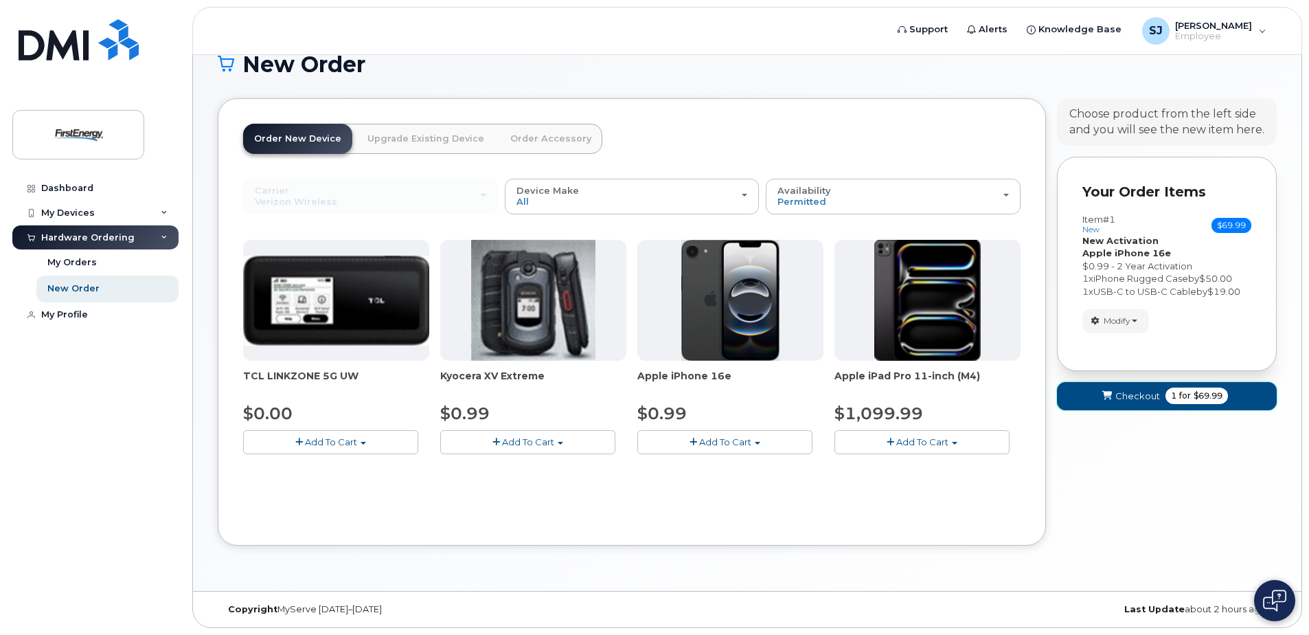
click at [1134, 395] on span "Checkout" at bounding box center [1138, 396] width 45 height 13
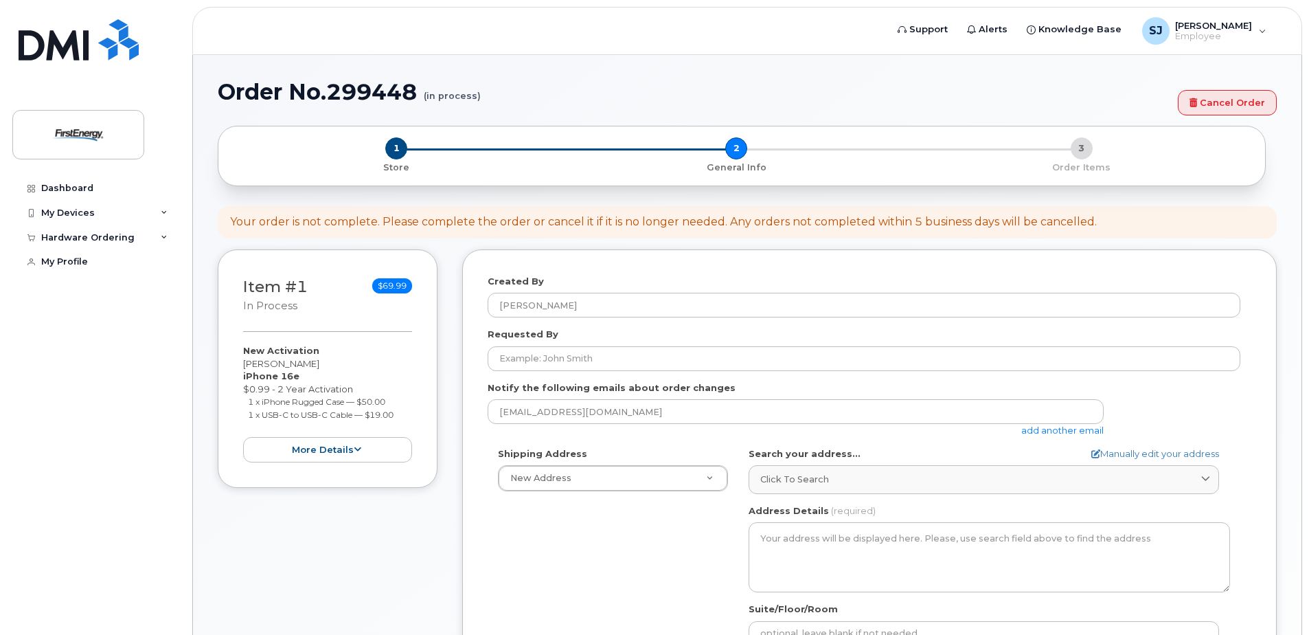
select select
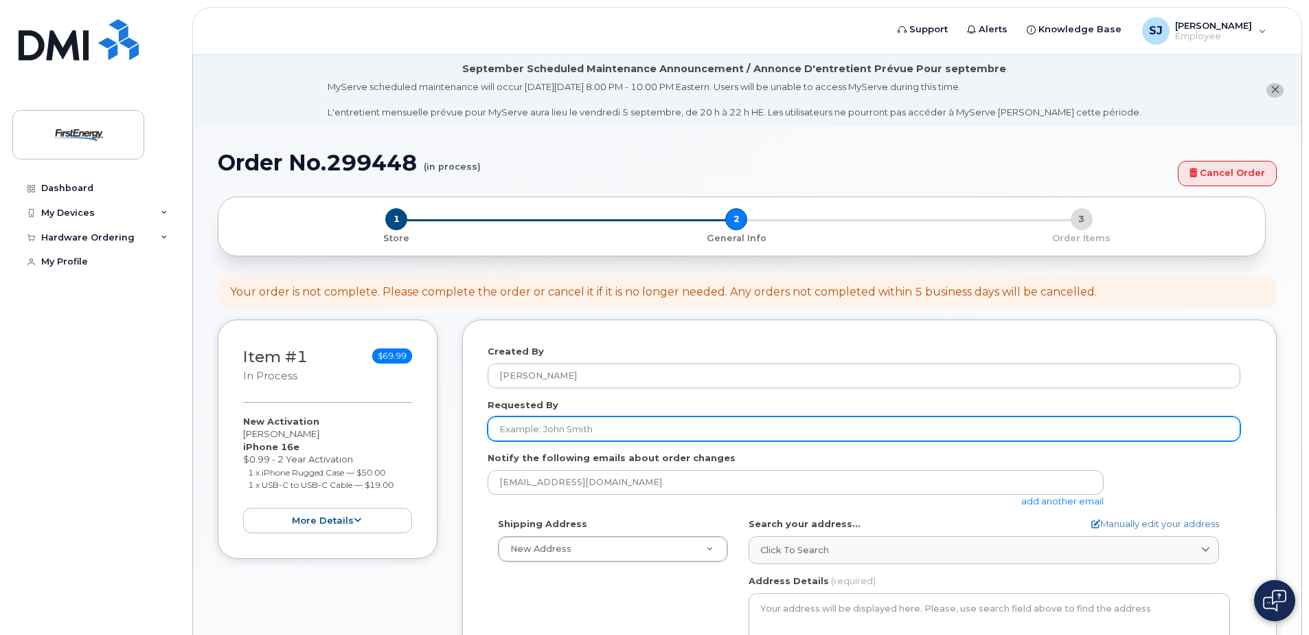
click at [515, 425] on input "Requested By" at bounding box center [864, 428] width 753 height 25
type input "c"
click at [562, 424] on input "Morris, Chad" at bounding box center [864, 428] width 753 height 25
type input "M"
type input "4"
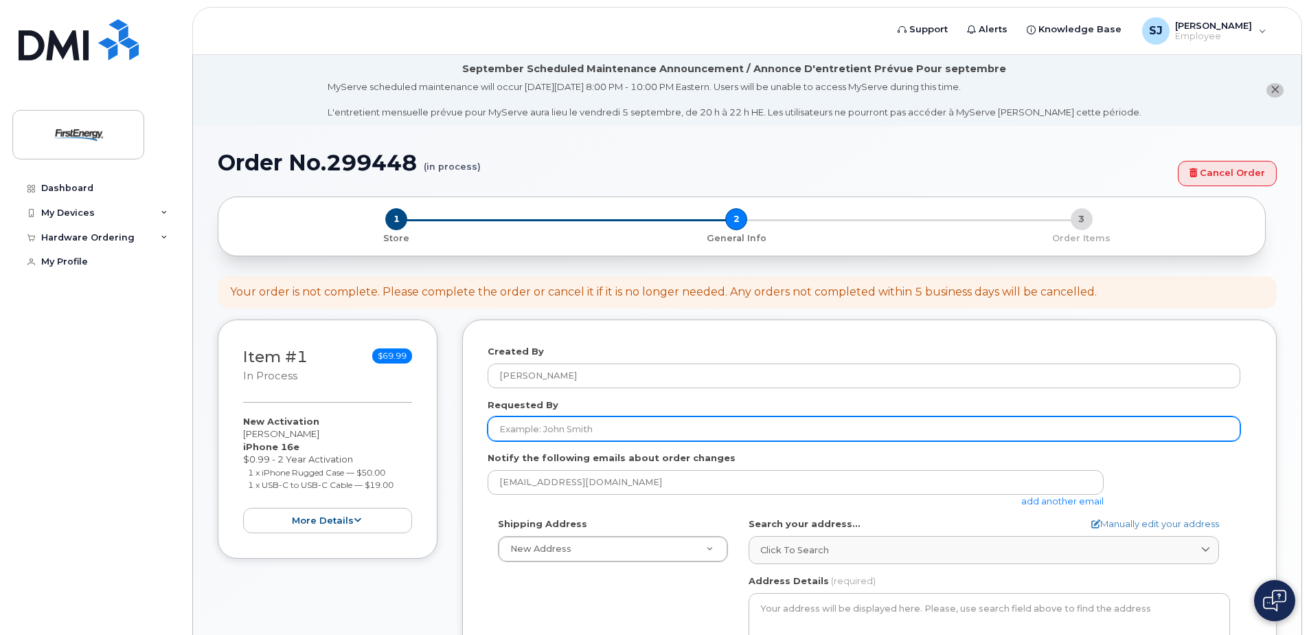
type input "M"
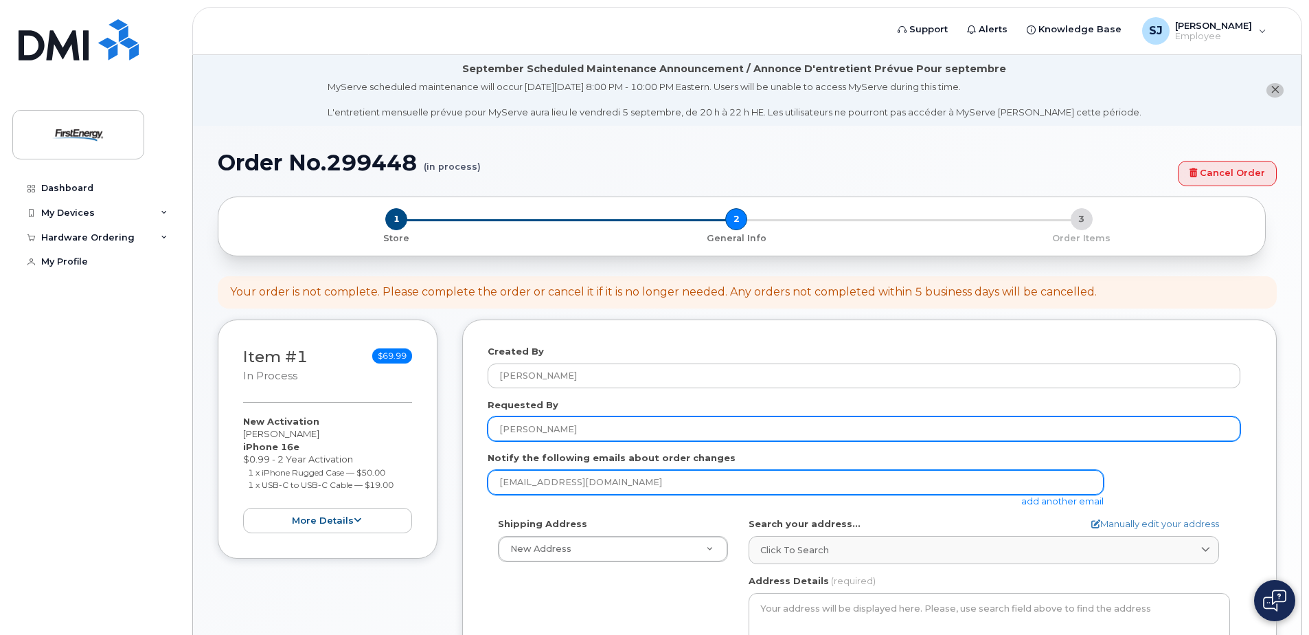
type input "Chad Morris"
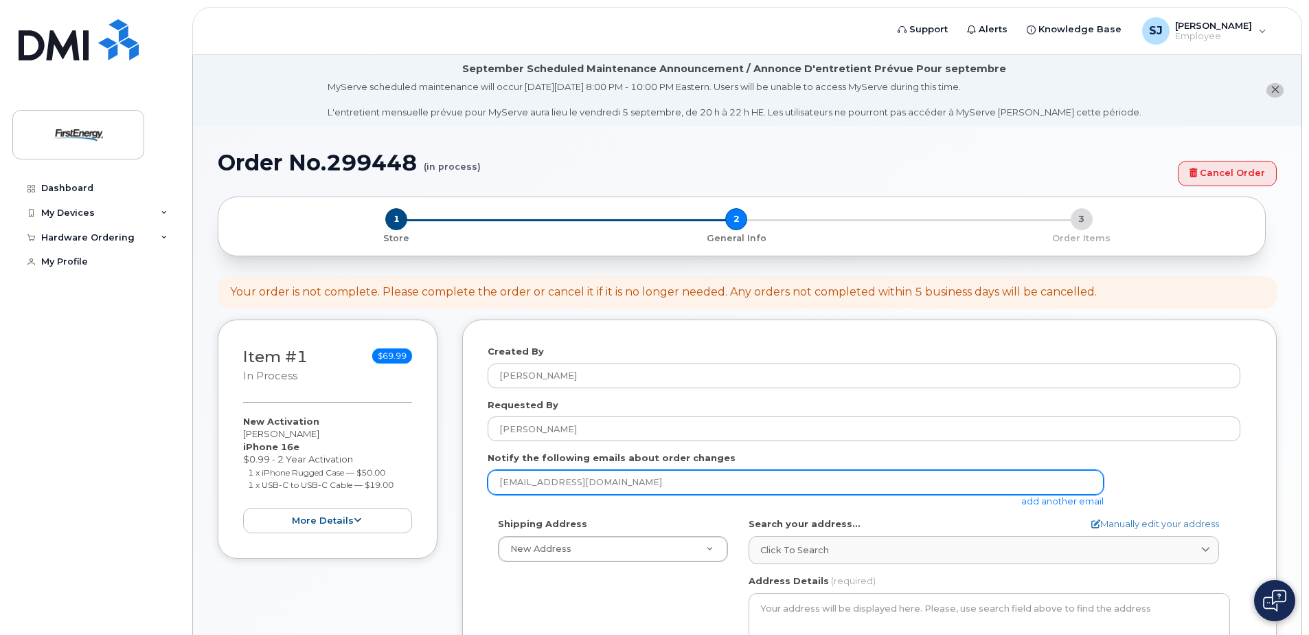
click at [673, 477] on input "jschlauch@firstenergycorp.com" at bounding box center [796, 482] width 616 height 25
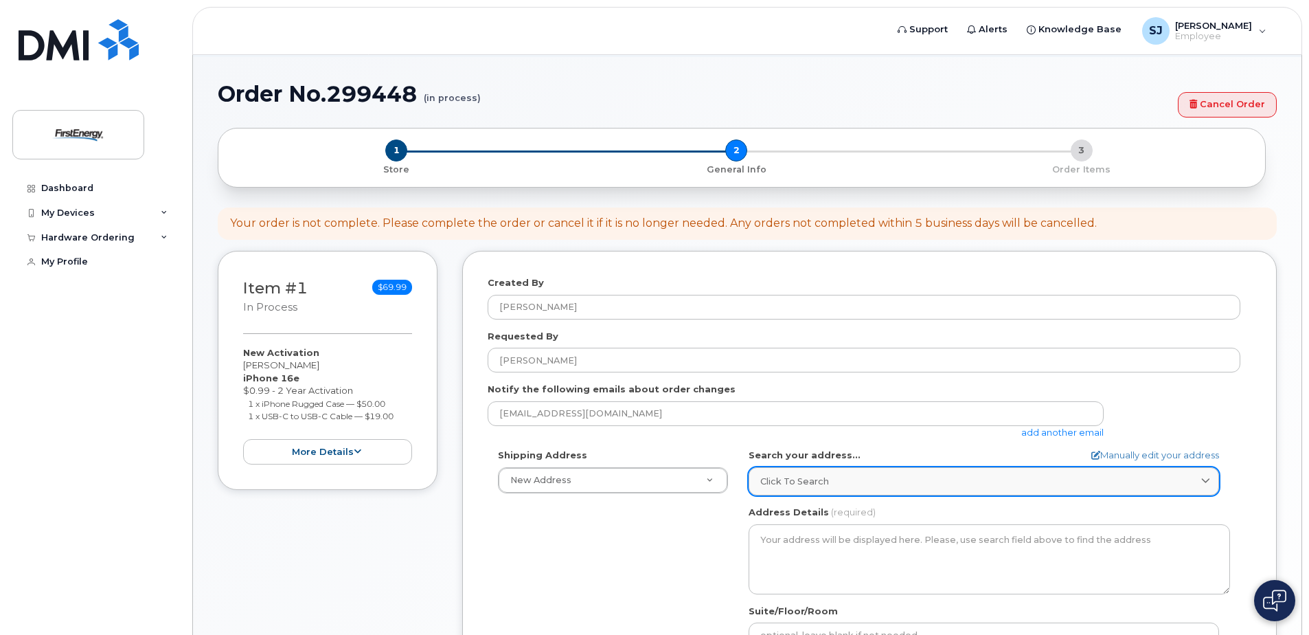
click at [843, 482] on div "Click to search" at bounding box center [984, 481] width 447 height 13
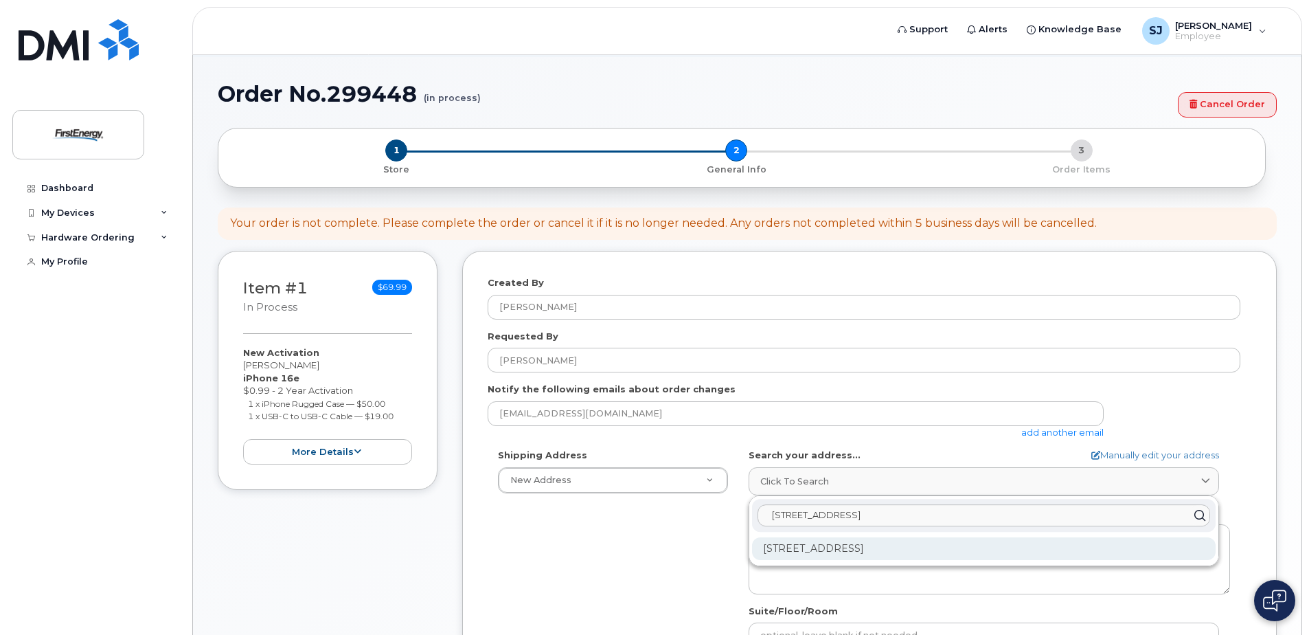
type input "2210 South Ridge Rd West"
click at [882, 552] on div "2210 S Ridge Rd W Ashtabula OH 44004-9047" at bounding box center [984, 548] width 464 height 23
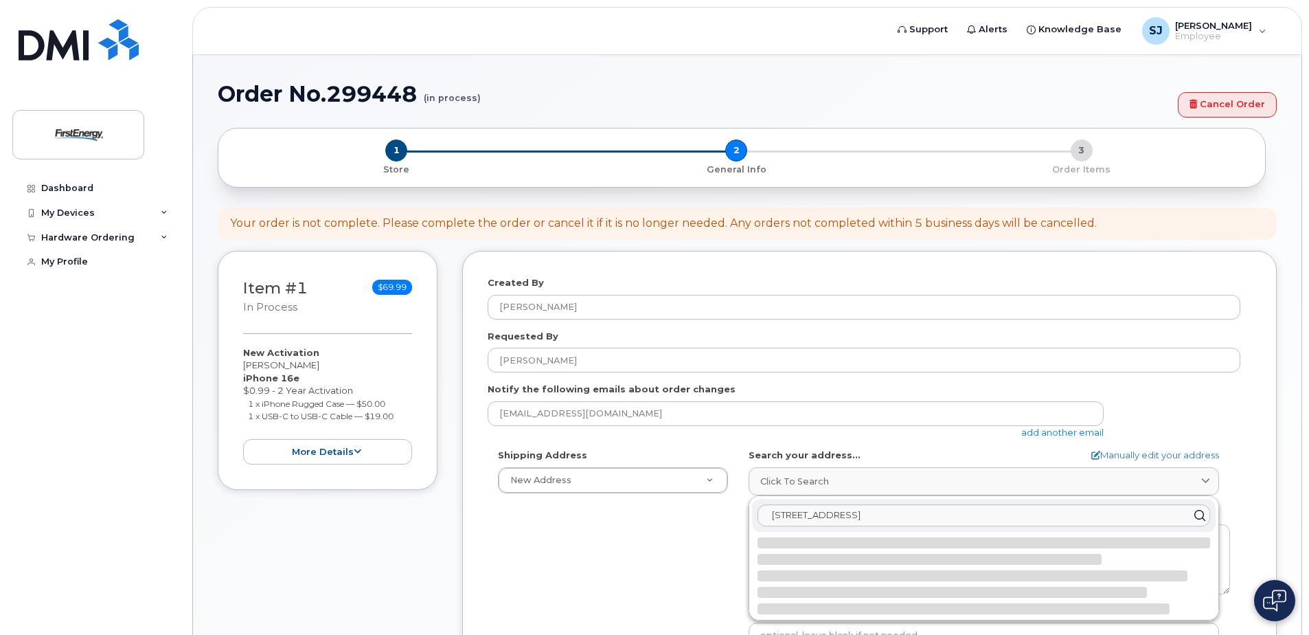
select select
type textarea "2210 S Ridge Rd W ASHTABULA OH 44004-9047 UNITED STATES"
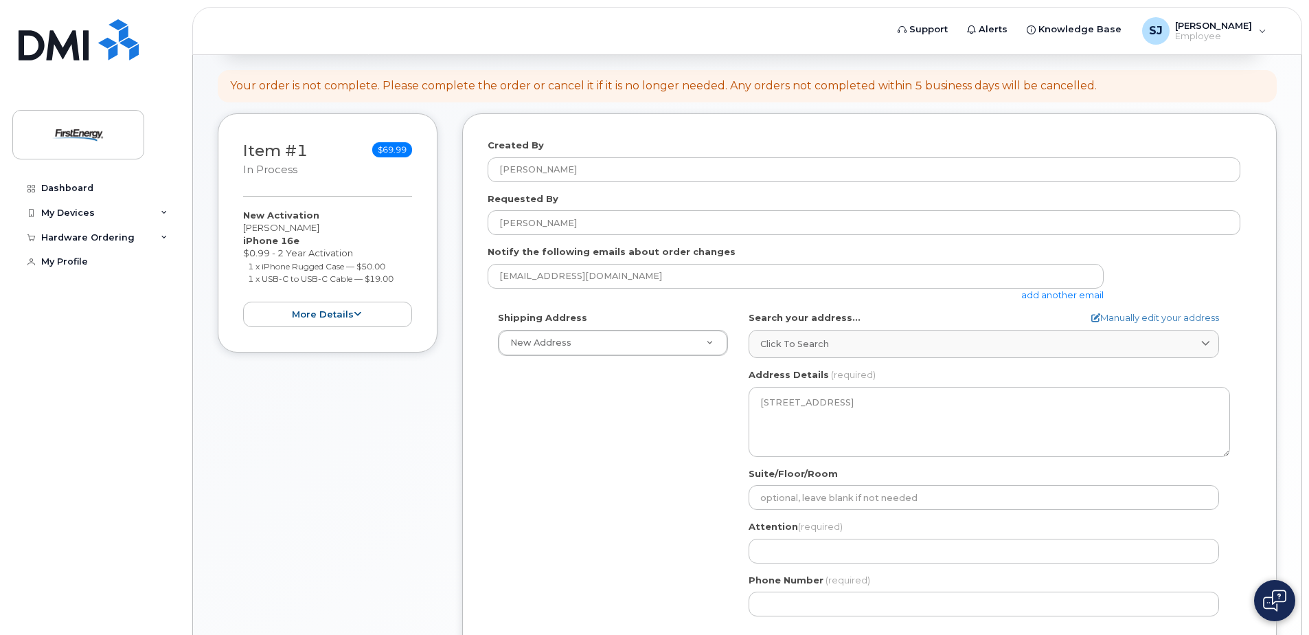
scroll to position [275, 0]
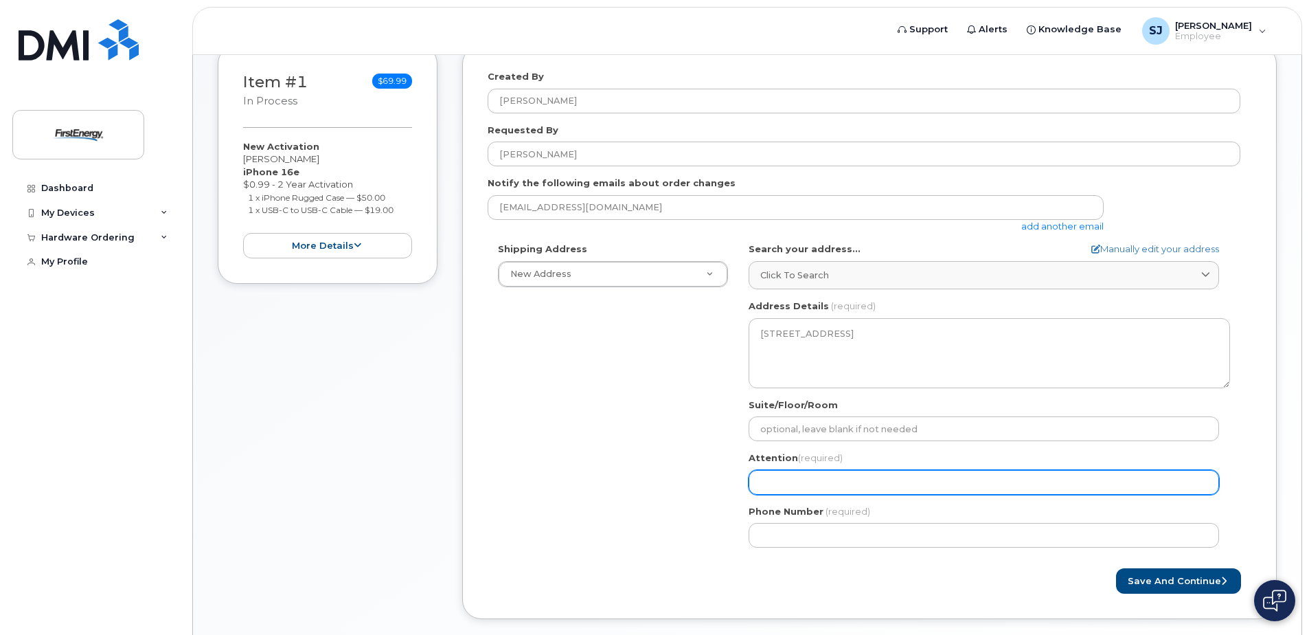
click at [775, 486] on input "Attention (required)" at bounding box center [984, 482] width 471 height 25
select select
type input "C"
select select
type input "Ch"
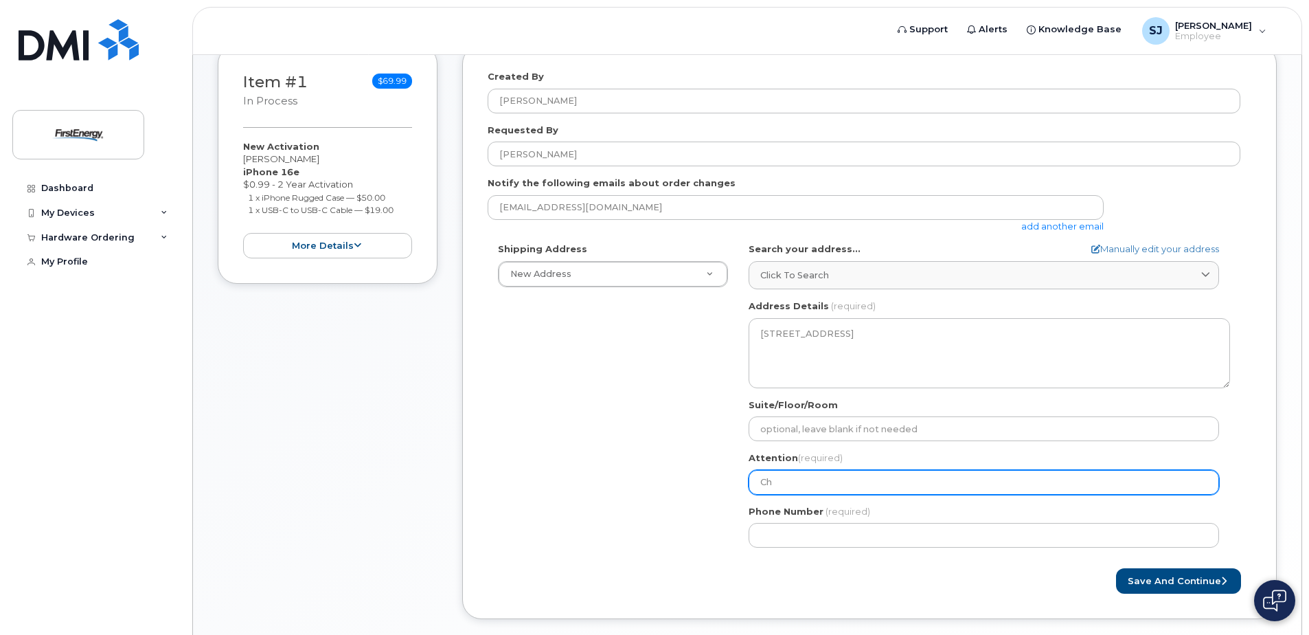
select select
type input "Cha"
select select
type input "Chad"
select select
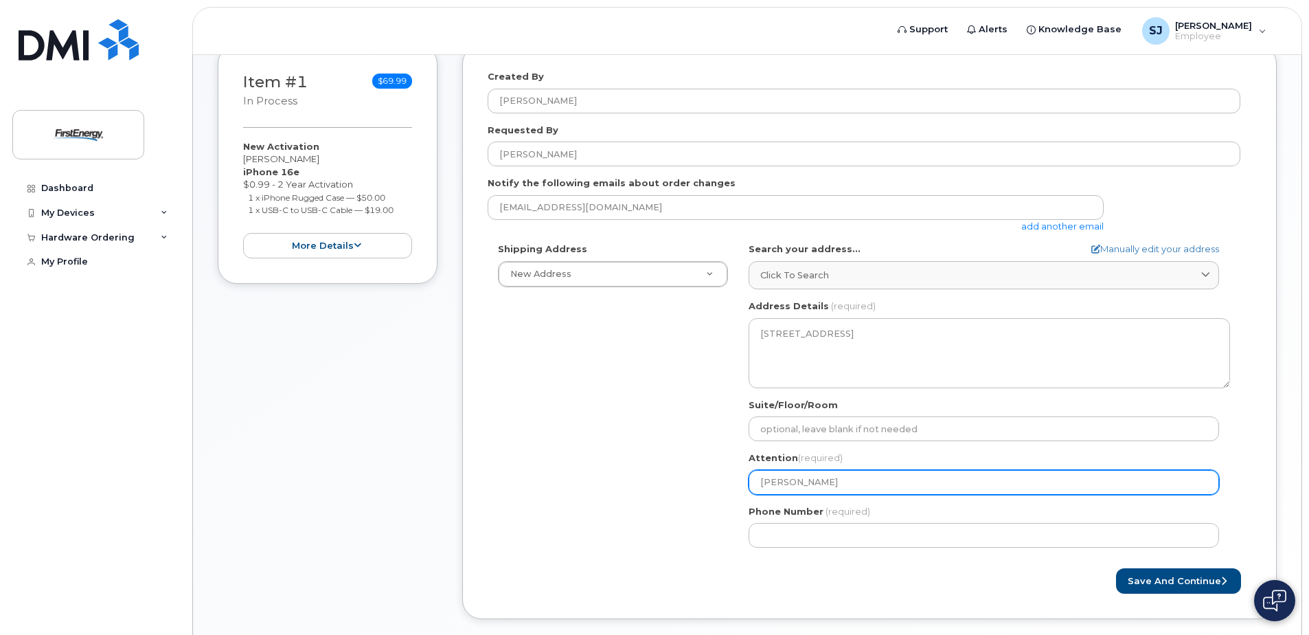
type input "Chad M"
select select
type input "Chad Mo"
select select
type input "Chad Mor"
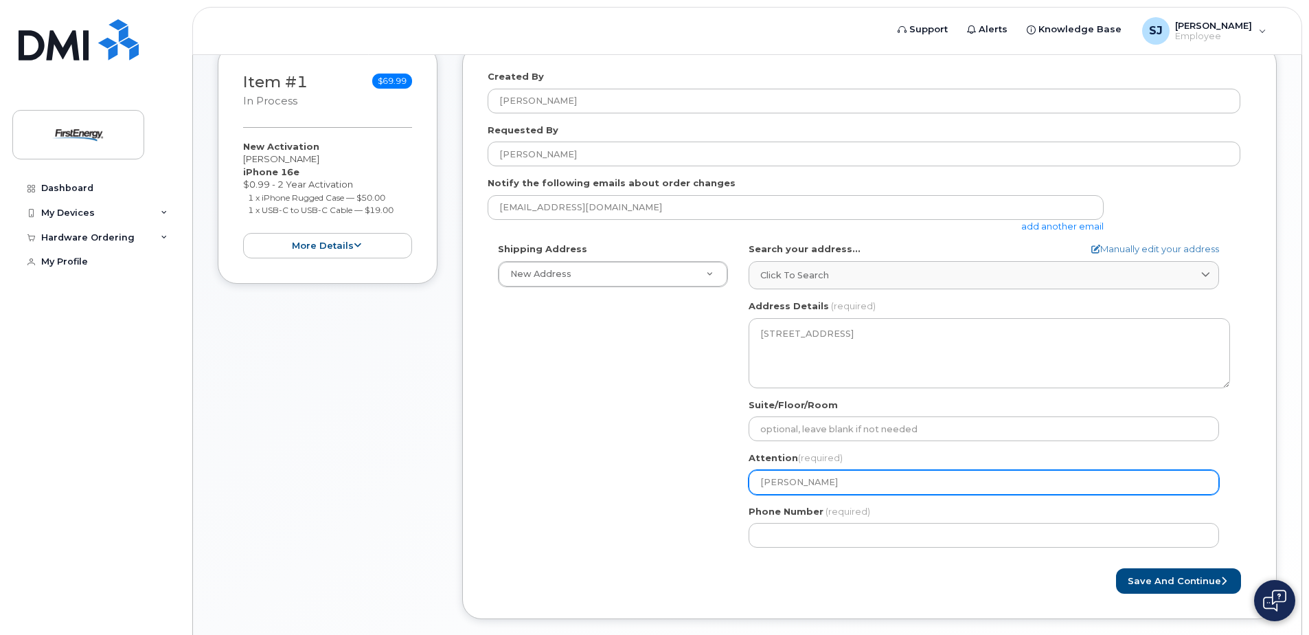
select select
type input "Chad Morr"
select select
type input "Chad Morri"
select select
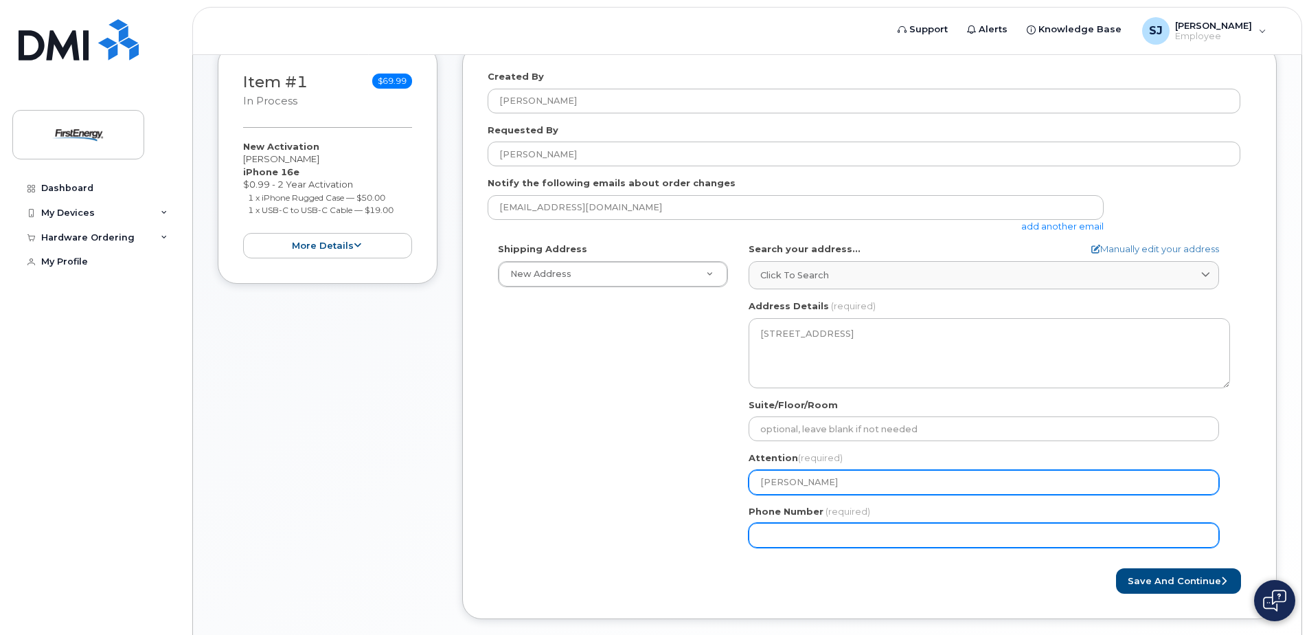
type input "Chad Morris"
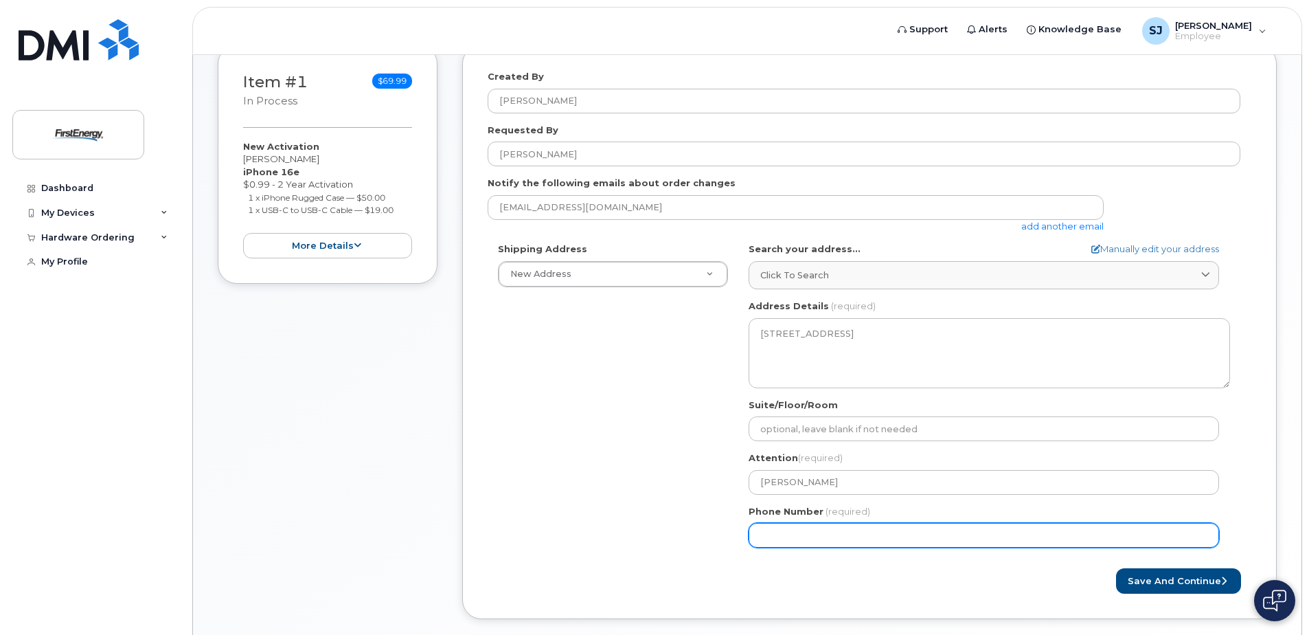
click at [778, 535] on input "Phone Number" at bounding box center [984, 535] width 471 height 25
type input "440"
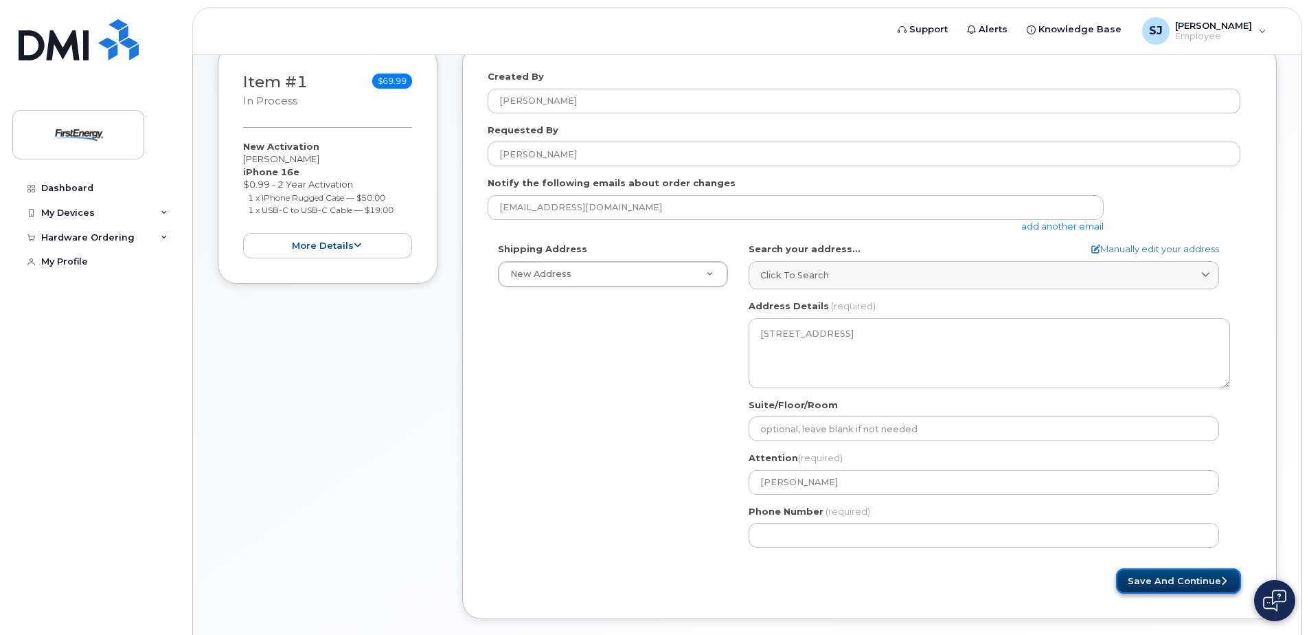
click at [1154, 578] on button "Save and Continue" at bounding box center [1178, 580] width 125 height 25
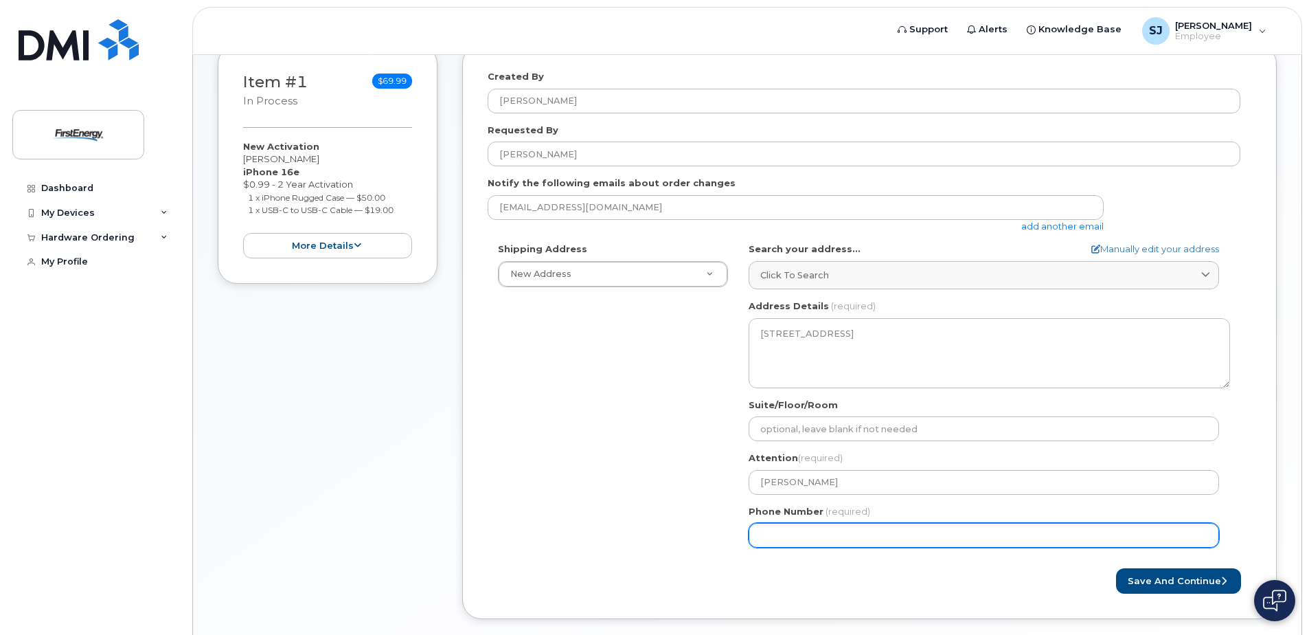
click at [846, 533] on input "Phone Number" at bounding box center [984, 535] width 471 height 25
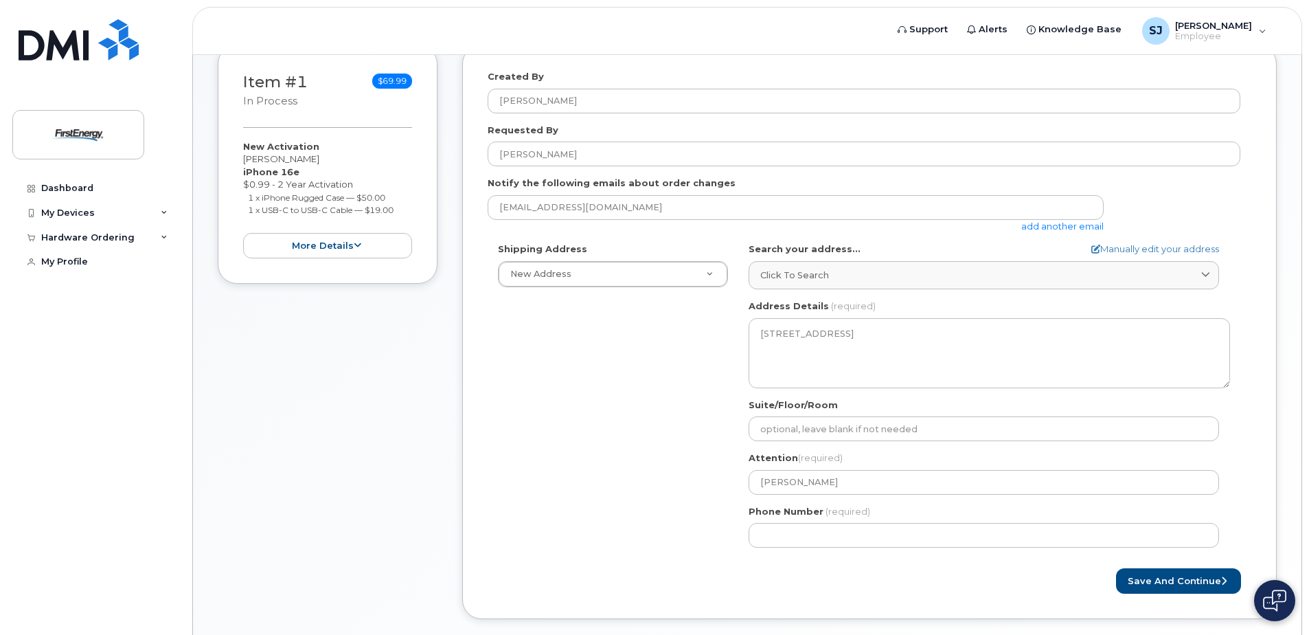
click at [824, 570] on div "Save and Continue" at bounding box center [870, 580] width 764 height 25
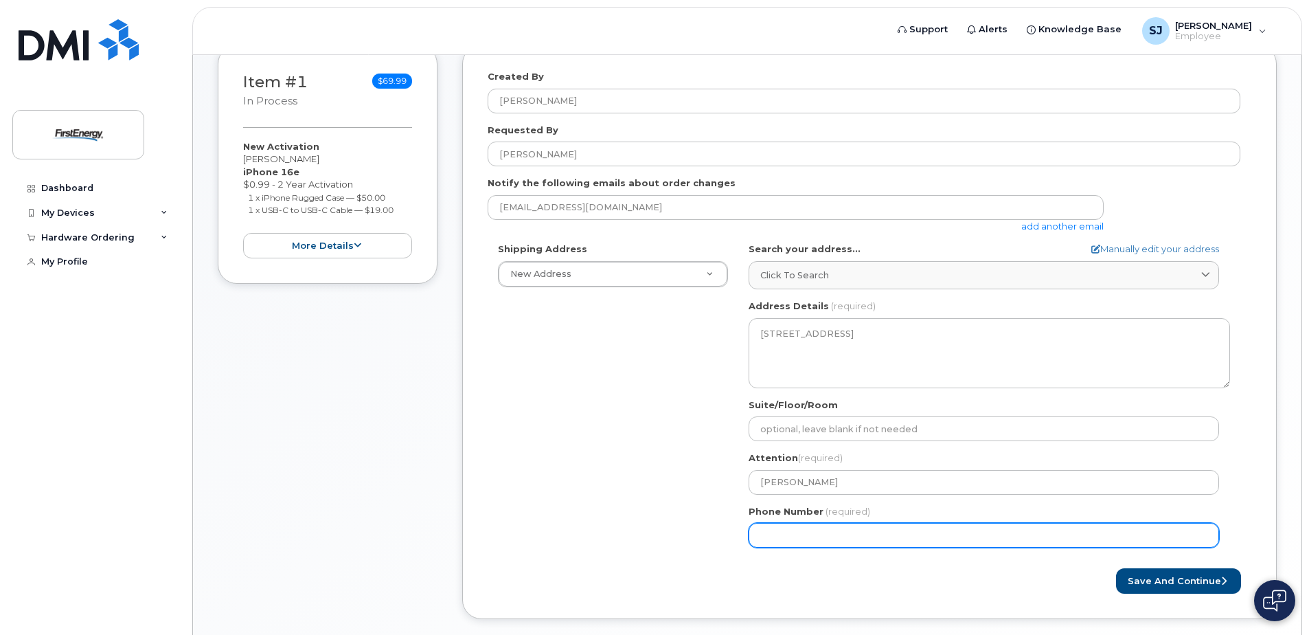
click at [845, 534] on input "Phone Number" at bounding box center [984, 535] width 471 height 25
type input "4"
type input "440226932"
select select
type input "4402269328"
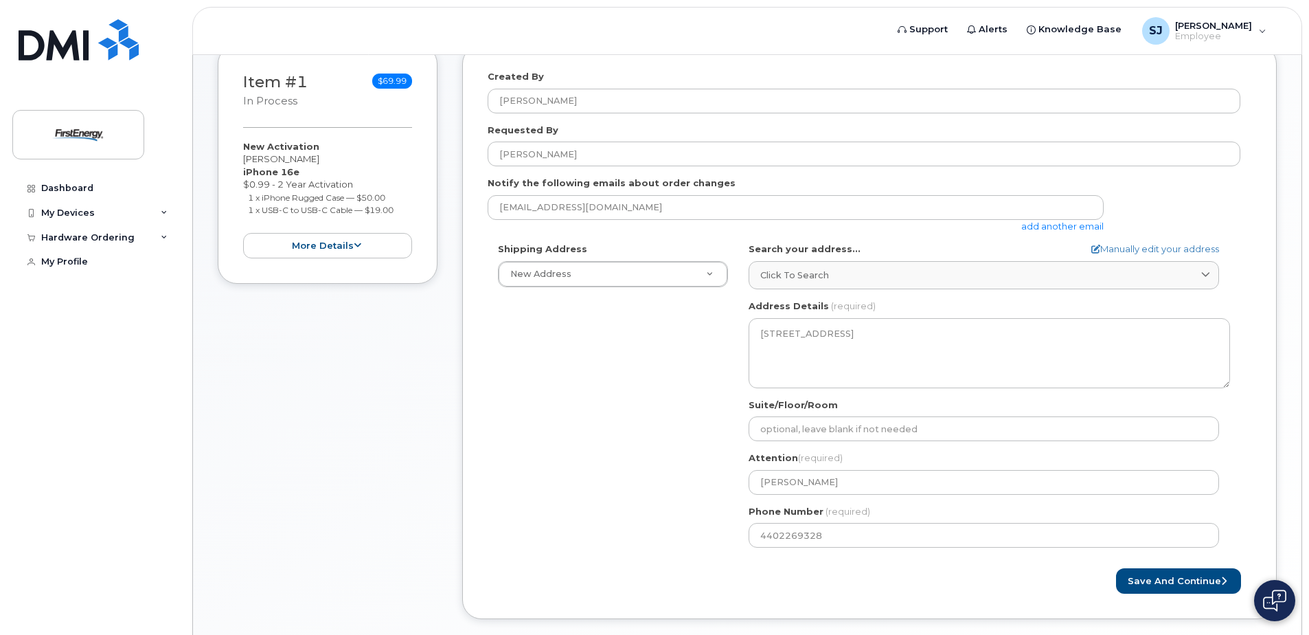
click at [1015, 574] on div "Save and Continue" at bounding box center [1061, 580] width 382 height 25
click at [1150, 581] on button "Save and Continue" at bounding box center [1178, 580] width 125 height 25
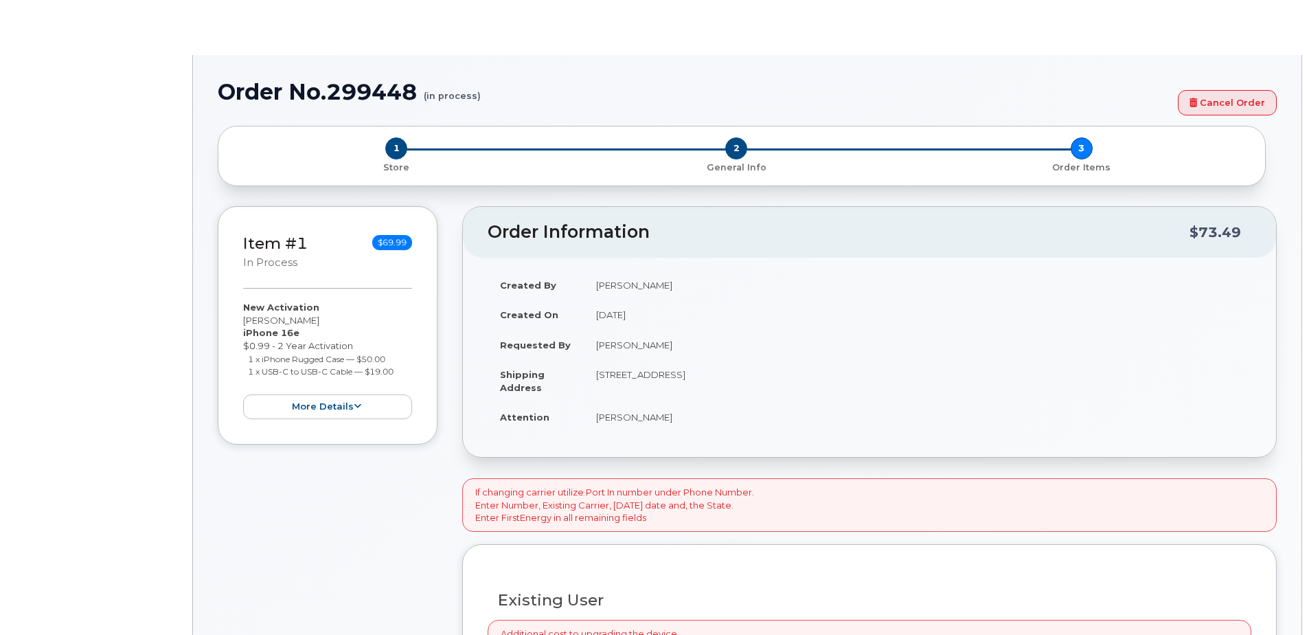
select select "1662235"
radio input "true"
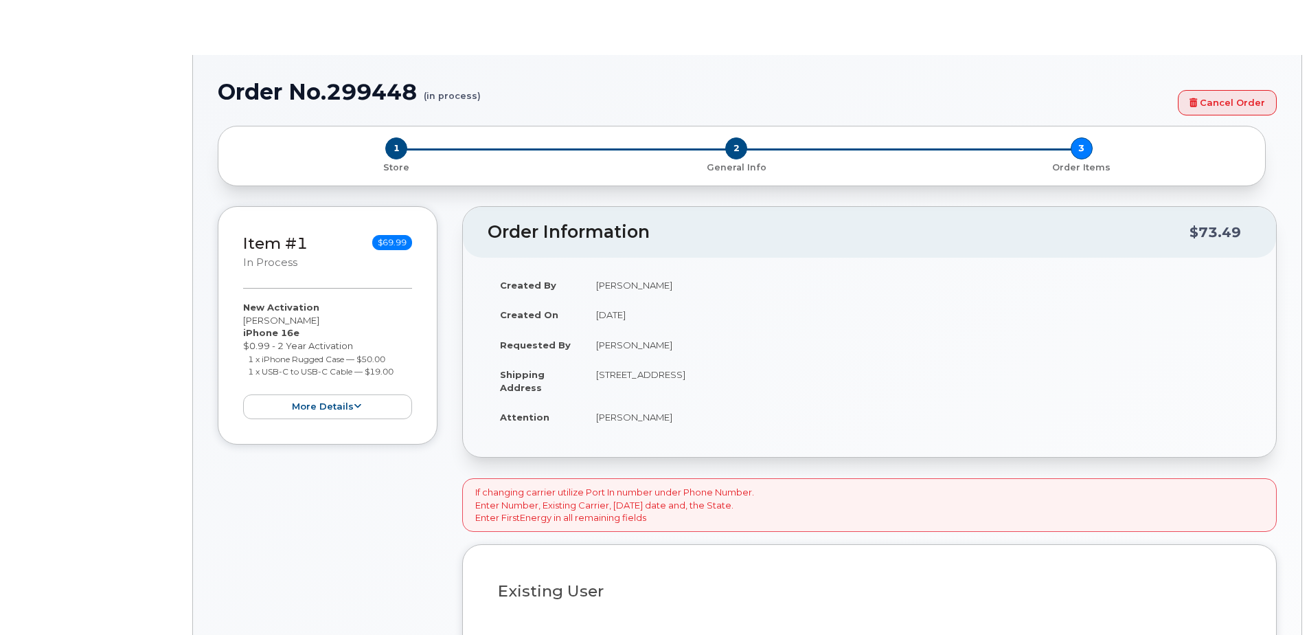
type input "2069489"
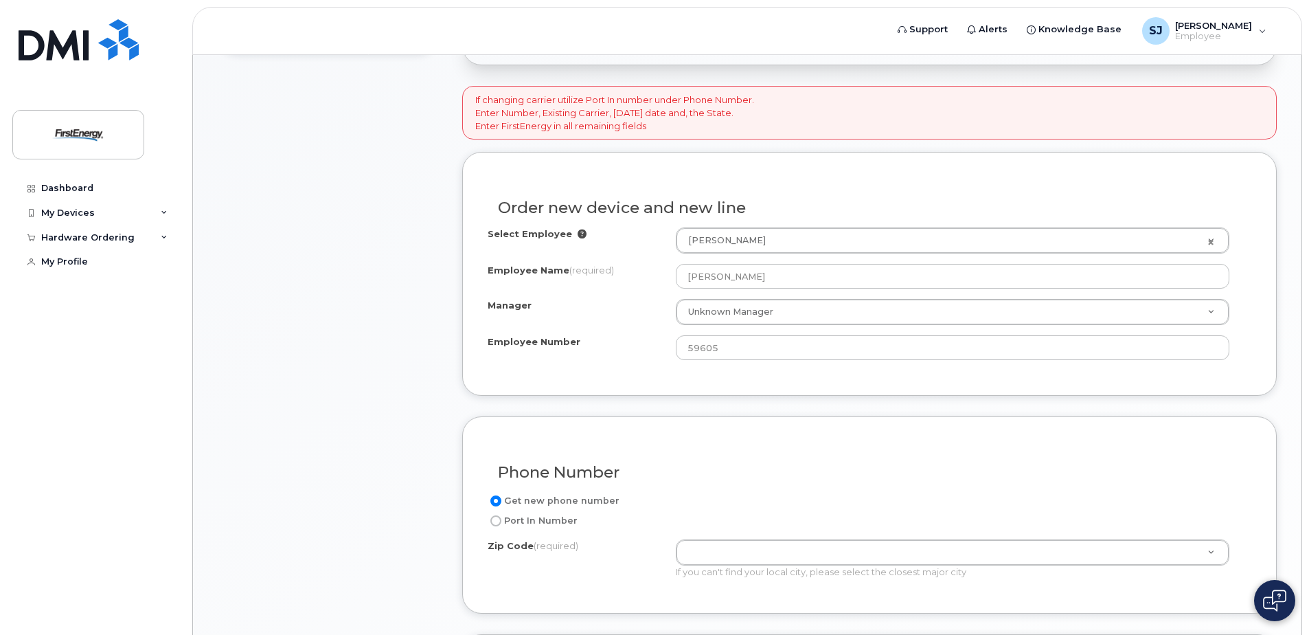
scroll to position [481, 0]
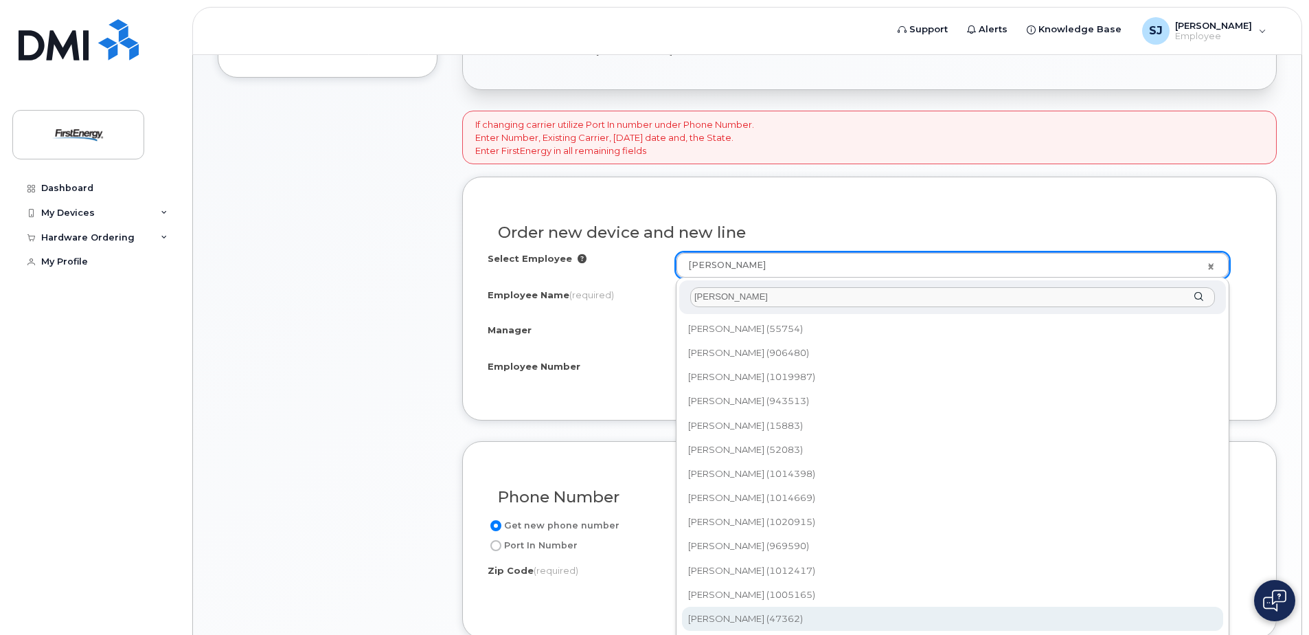
type input "morris"
type input "2068183"
type input "Chad M Morris"
type input "47362"
select select "2078376"
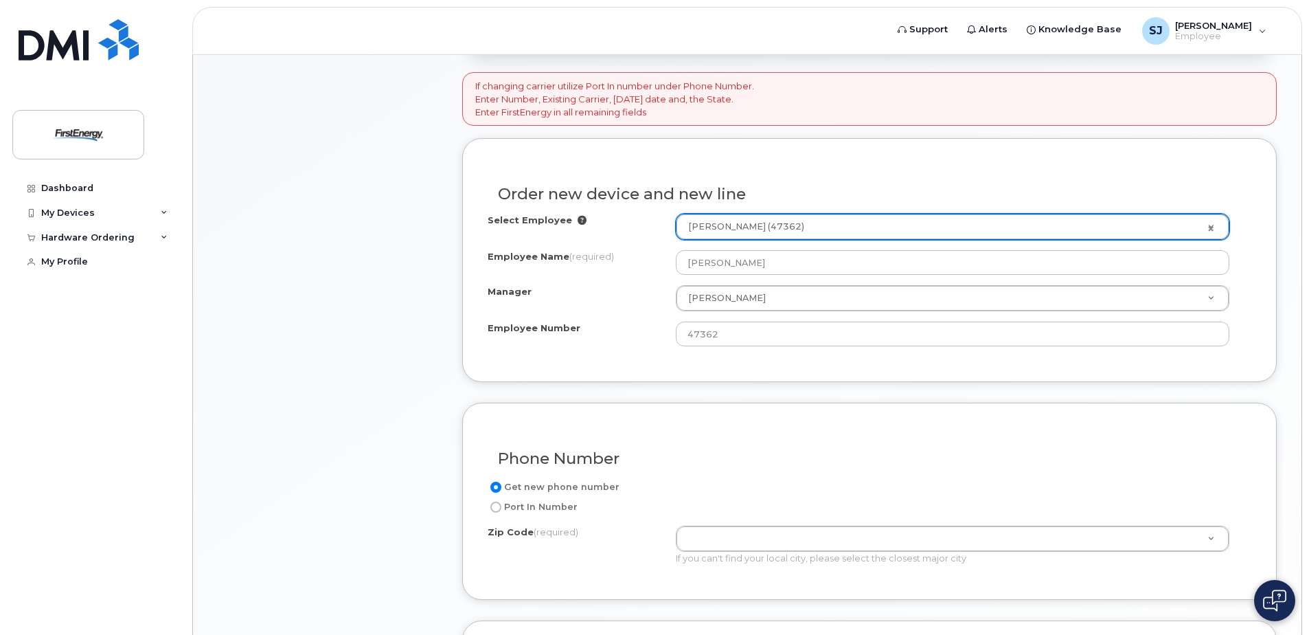
scroll to position [550, 0]
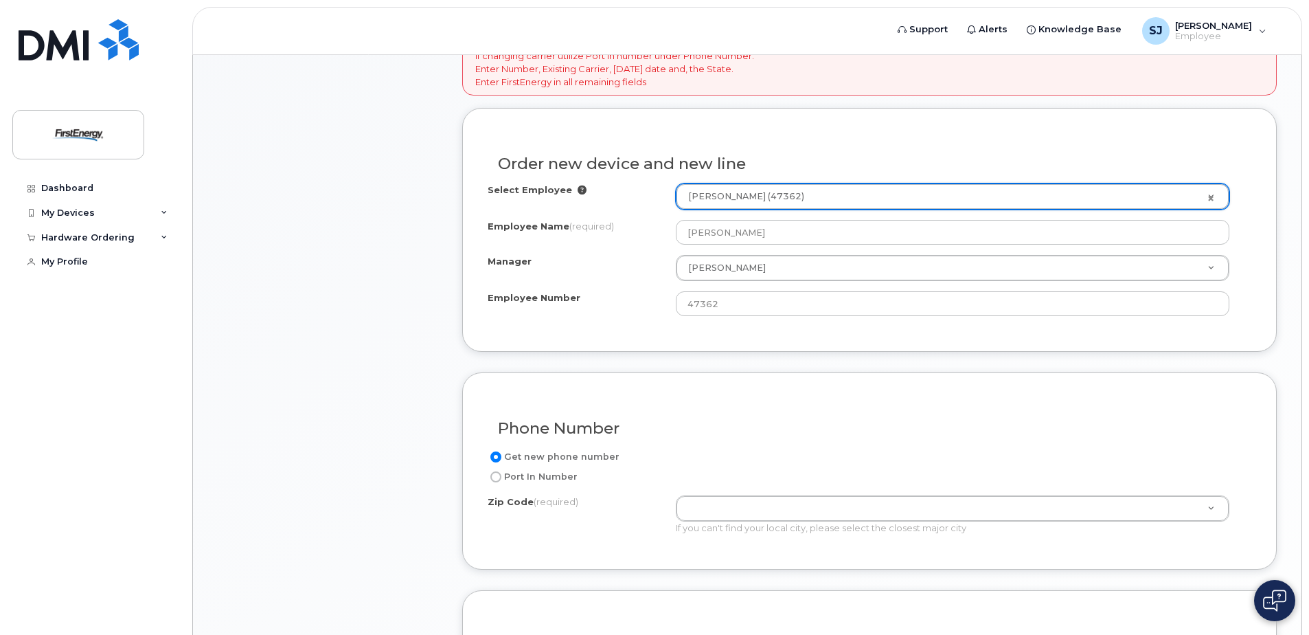
click at [491, 475] on input "Port In Number" at bounding box center [496, 476] width 11 height 11
radio input "true"
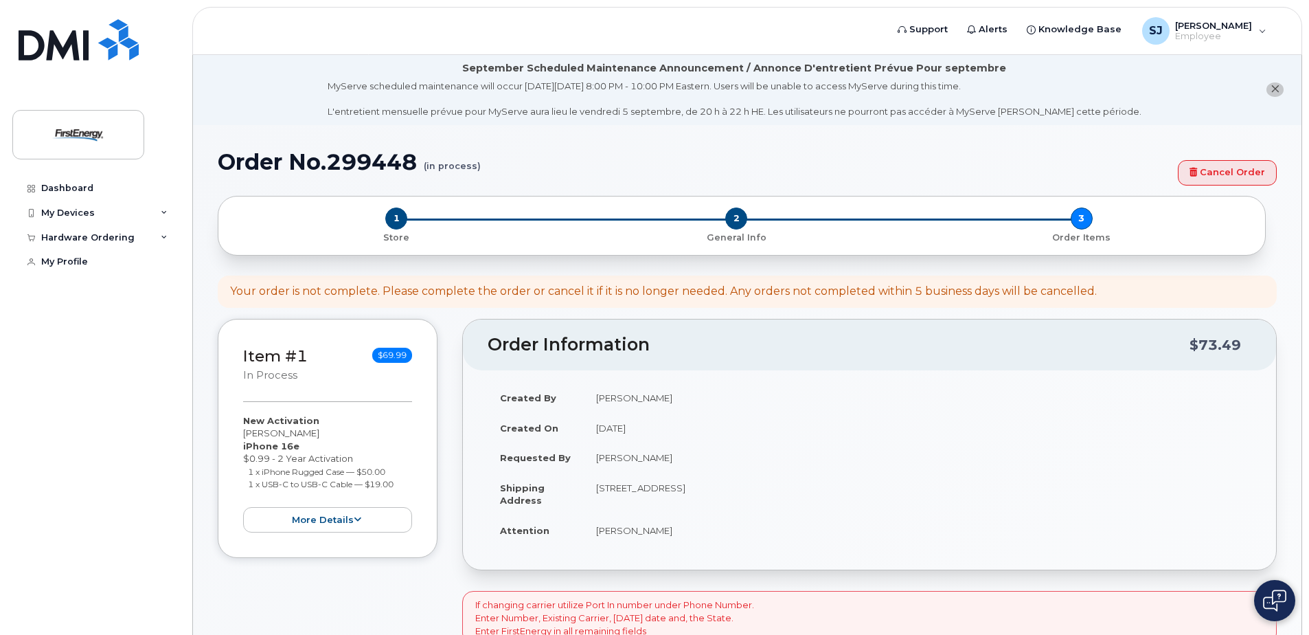
scroll to position [0, 0]
drag, startPoint x: 1230, startPoint y: 171, endPoint x: 726, endPoint y: 38, distance: 520.8
click at [1230, 171] on link "Cancel Order" at bounding box center [1227, 173] width 99 height 25
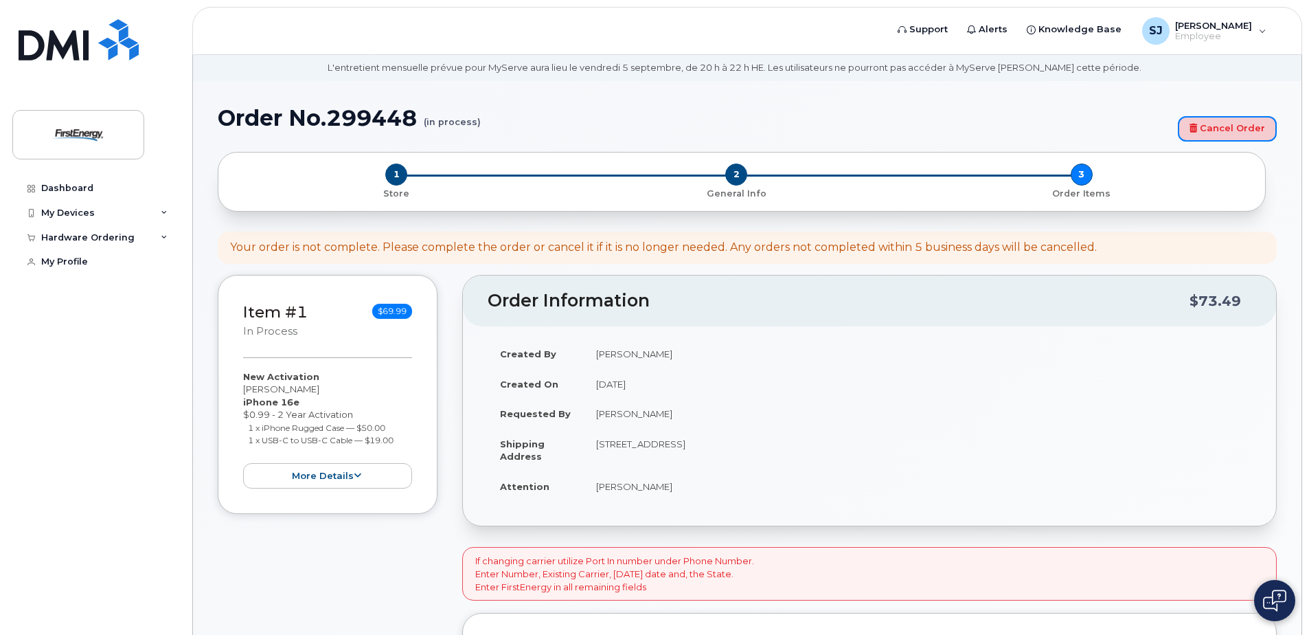
scroll to position [69, 0]
